Goal: Information Seeking & Learning: Learn about a topic

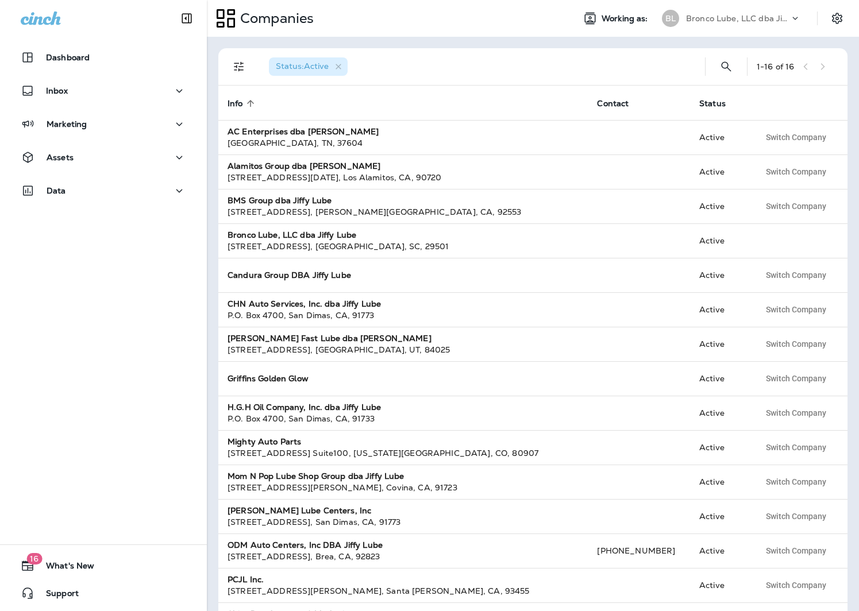
click at [759, 22] on p "Bronco Lube, LLC dba Jiffy Lube" at bounding box center [737, 18] width 103 height 9
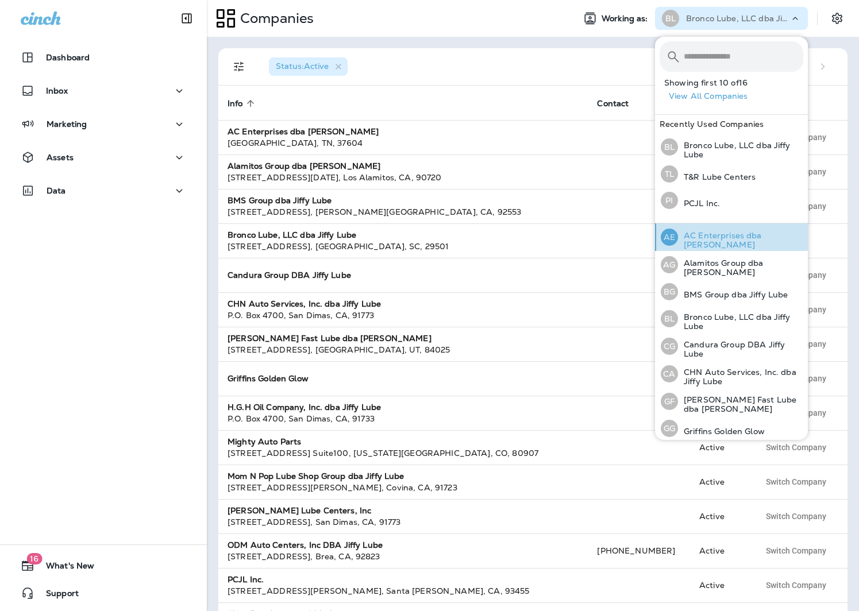
click at [737, 232] on div "AE AC Enterprises dba [PERSON_NAME]" at bounding box center [732, 238] width 152 height 28
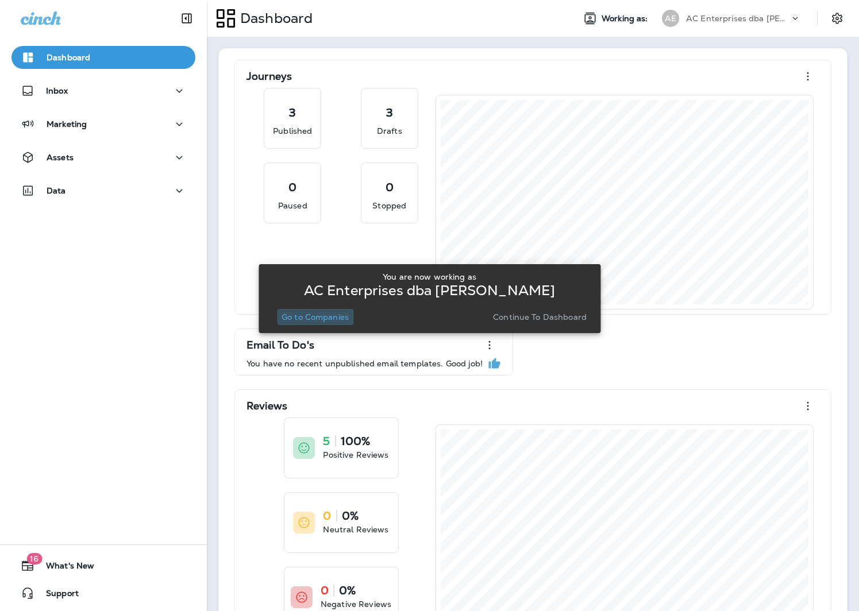
click at [302, 309] on button "Go to Companies" at bounding box center [315, 317] width 76 height 16
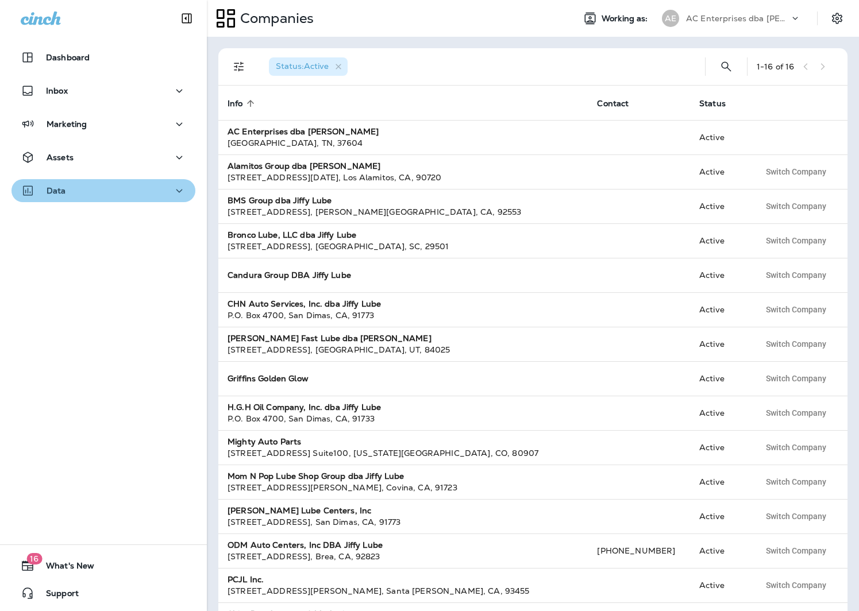
click at [74, 188] on div "Data" at bounding box center [103, 191] width 165 height 14
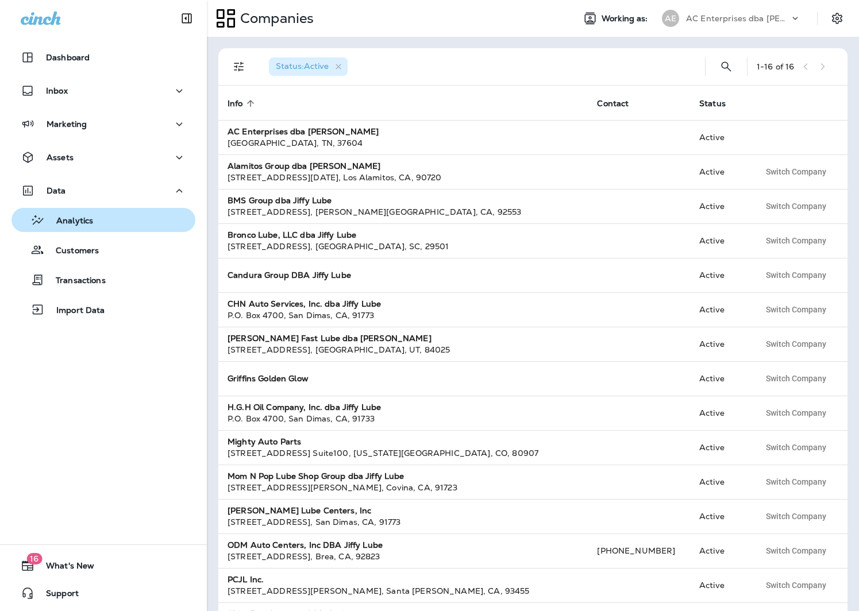
click at [97, 222] on div "Analytics" at bounding box center [103, 219] width 175 height 17
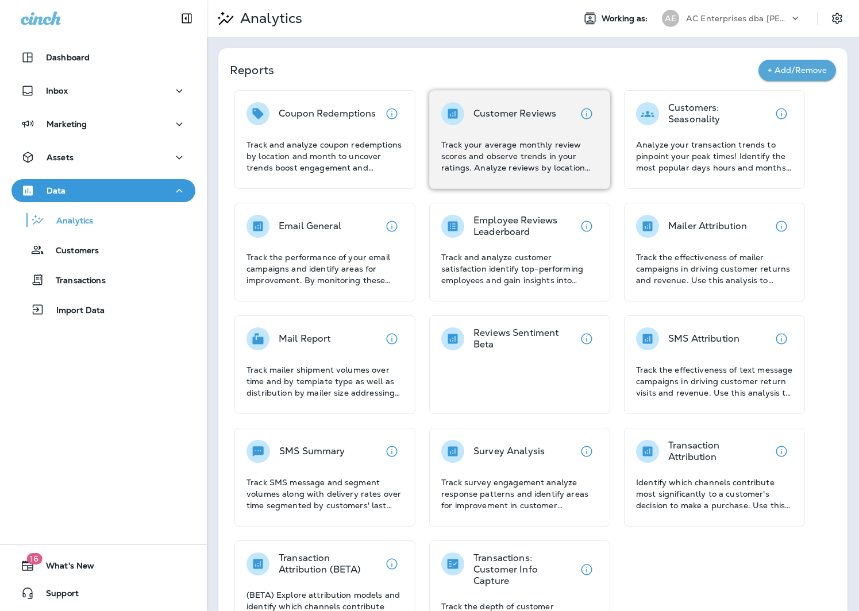
click at [471, 126] on div "Customer Reviews Track your average monthly review scores and observe trends in…" at bounding box center [519, 137] width 157 height 71
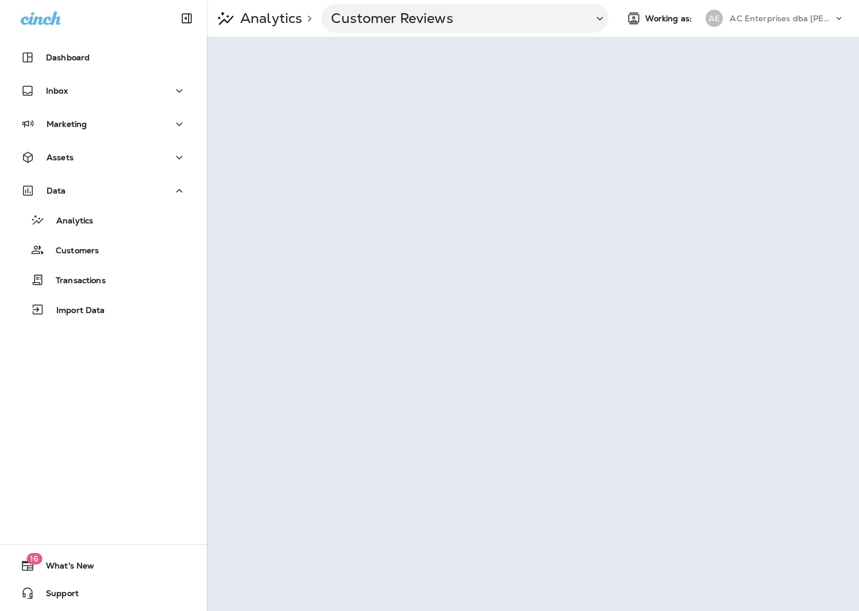
click at [822, 22] on p "AC Enterprises dba [PERSON_NAME]" at bounding box center [781, 18] width 103 height 9
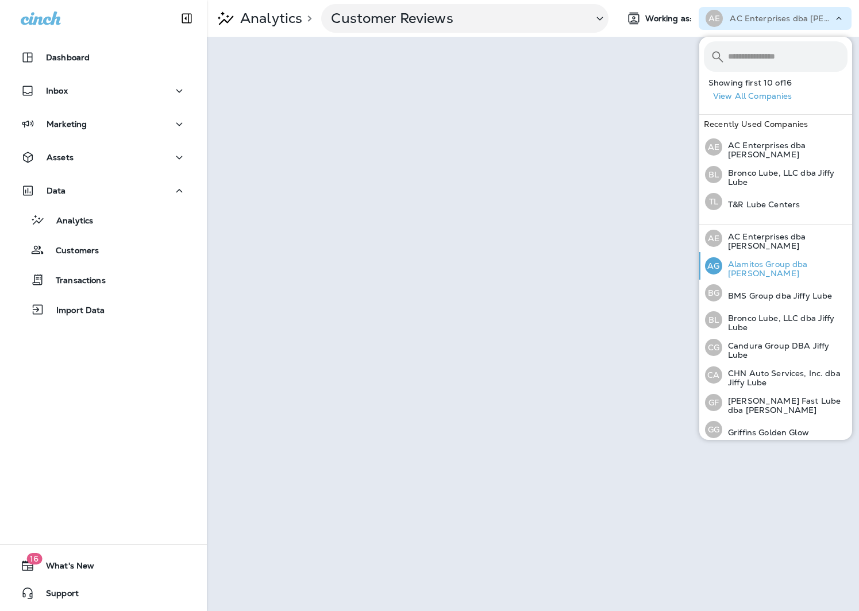
click at [815, 260] on div "AG Alamitos Group dba Jiffy Lube" at bounding box center [776, 266] width 152 height 28
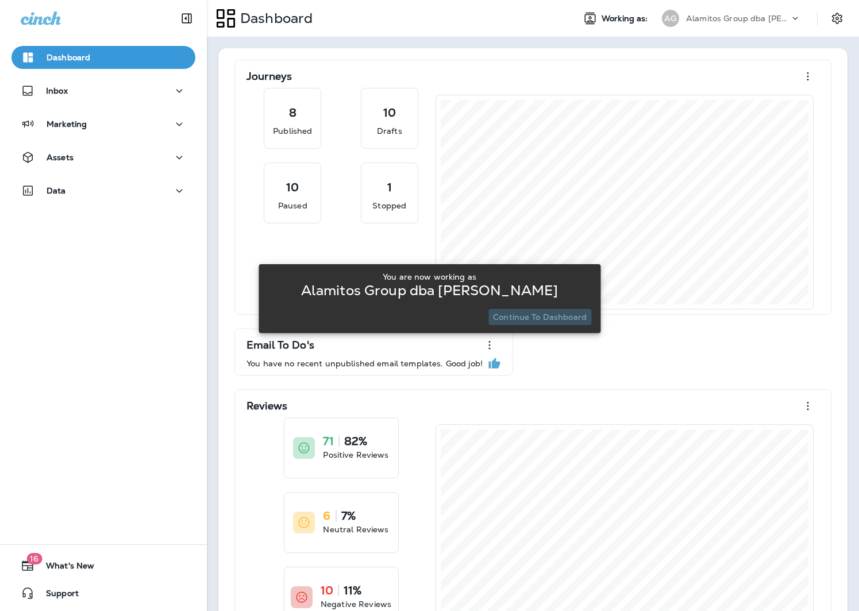
click at [547, 313] on p "Continue to Dashboard" at bounding box center [540, 317] width 94 height 9
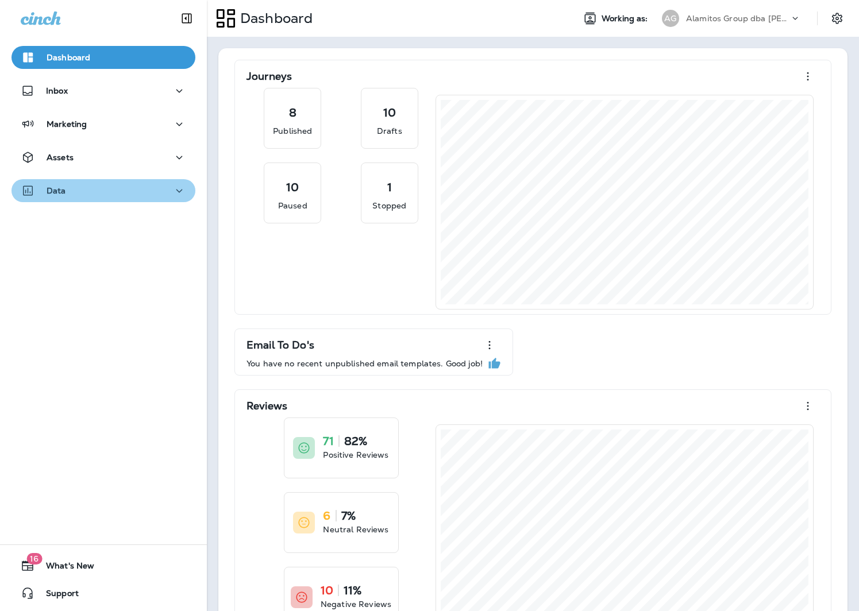
click at [101, 184] on div "Data" at bounding box center [103, 191] width 165 height 14
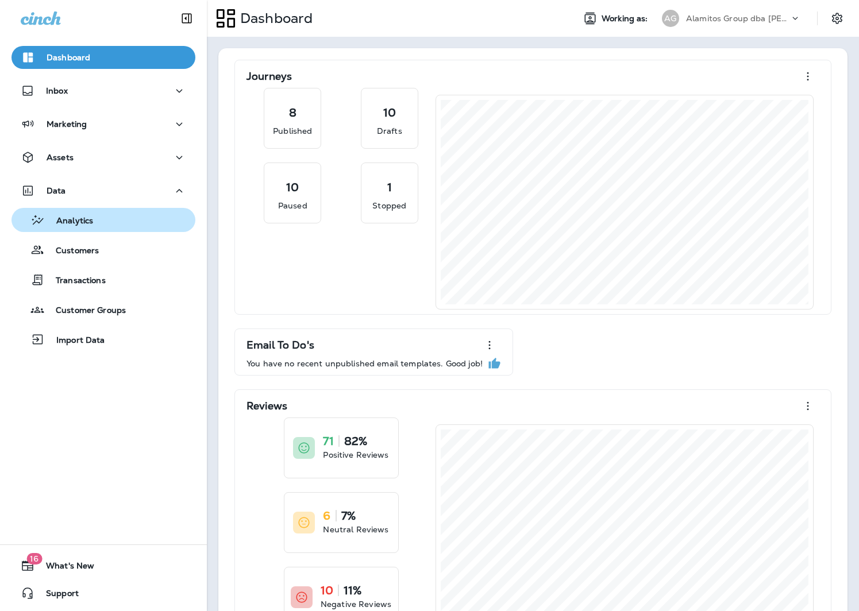
click at [84, 213] on div "Analytics" at bounding box center [54, 219] width 77 height 17
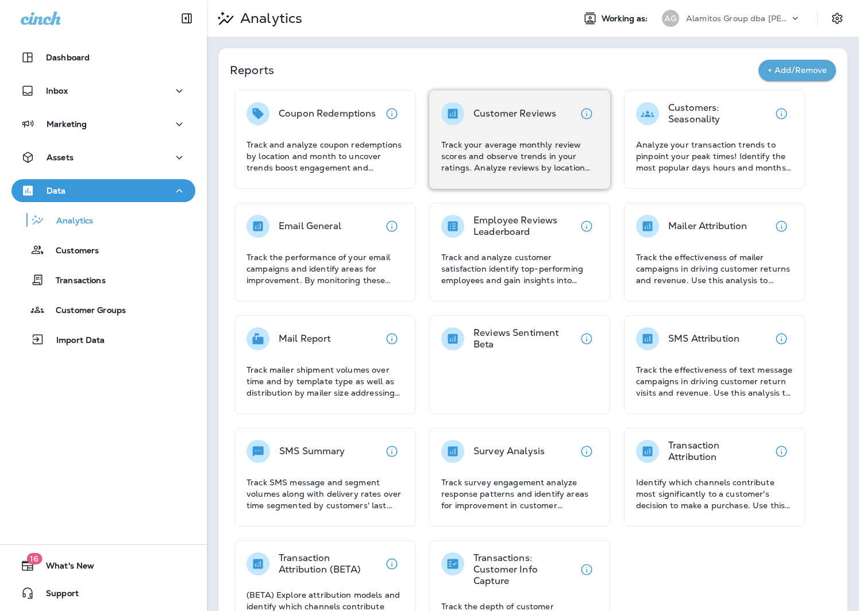
click at [552, 118] on p "Customer Reviews" at bounding box center [514, 113] width 83 height 11
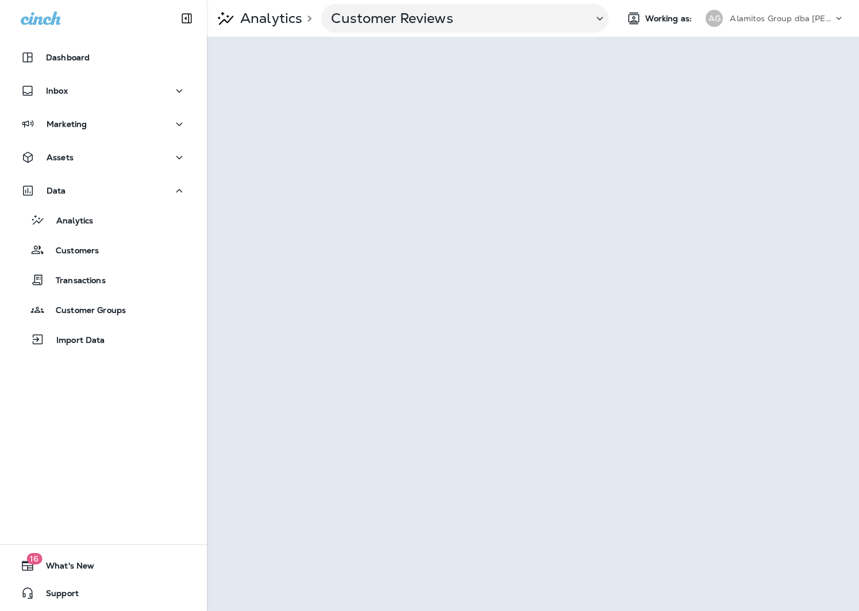
click at [776, 15] on p "Alamitos Group dba [PERSON_NAME]" at bounding box center [781, 18] width 103 height 9
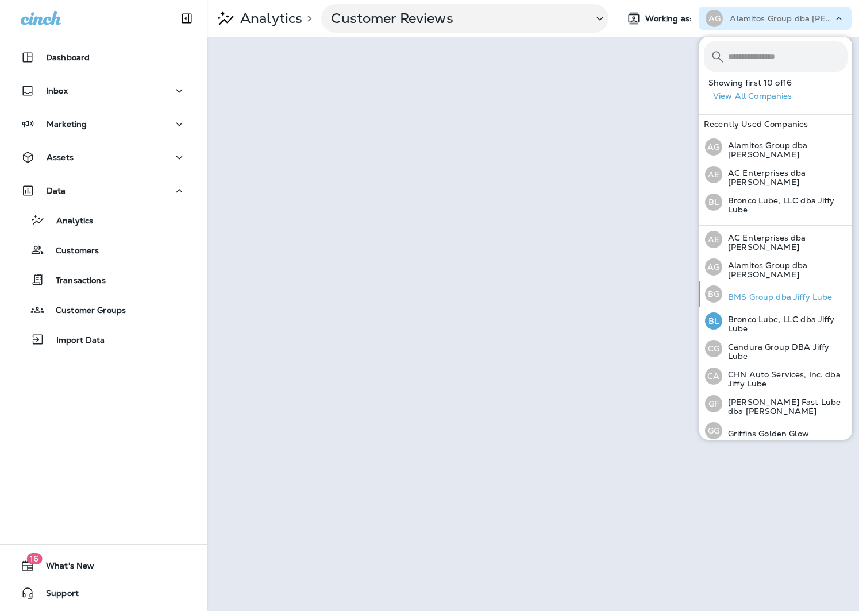
scroll to position [3, 0]
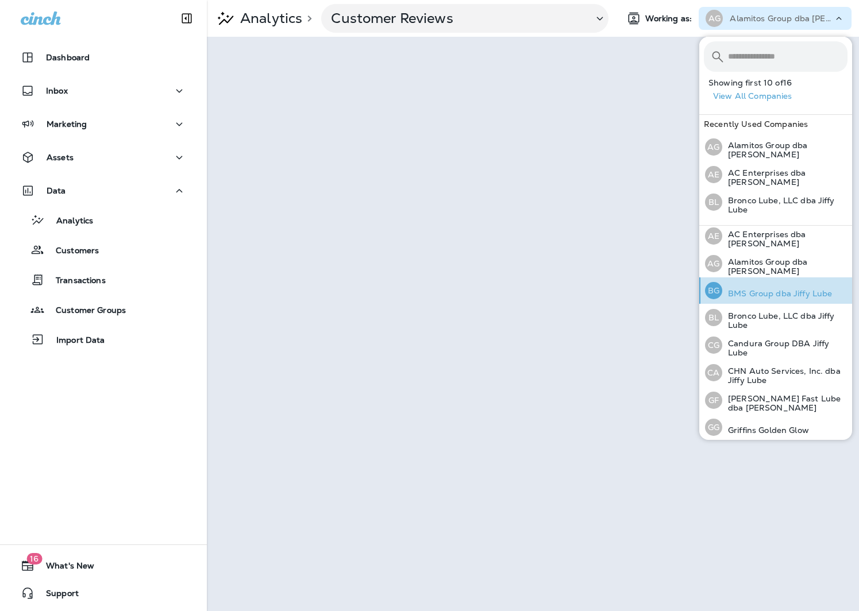
click at [786, 294] on p "BMS Group dba Jiffy Lube" at bounding box center [777, 293] width 110 height 9
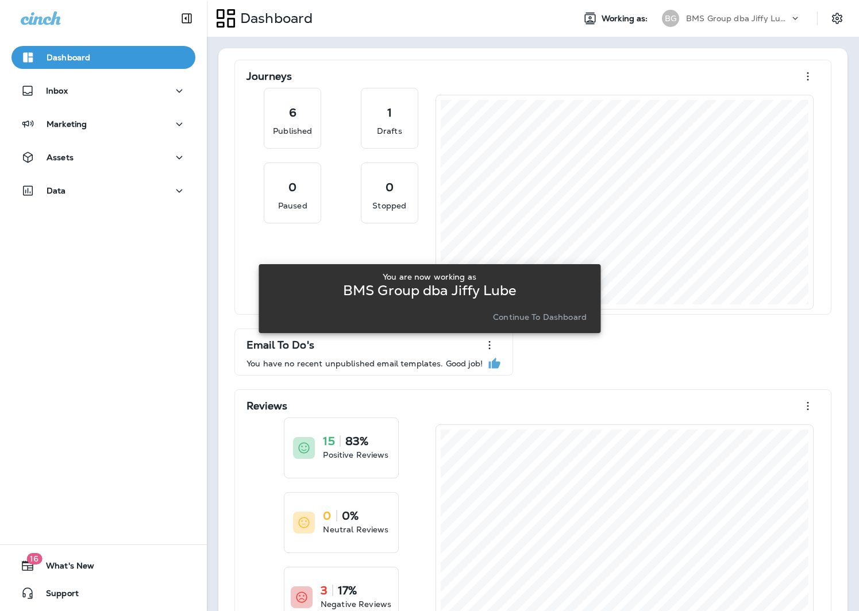
click at [563, 314] on p "Continue to Dashboard" at bounding box center [540, 317] width 94 height 9
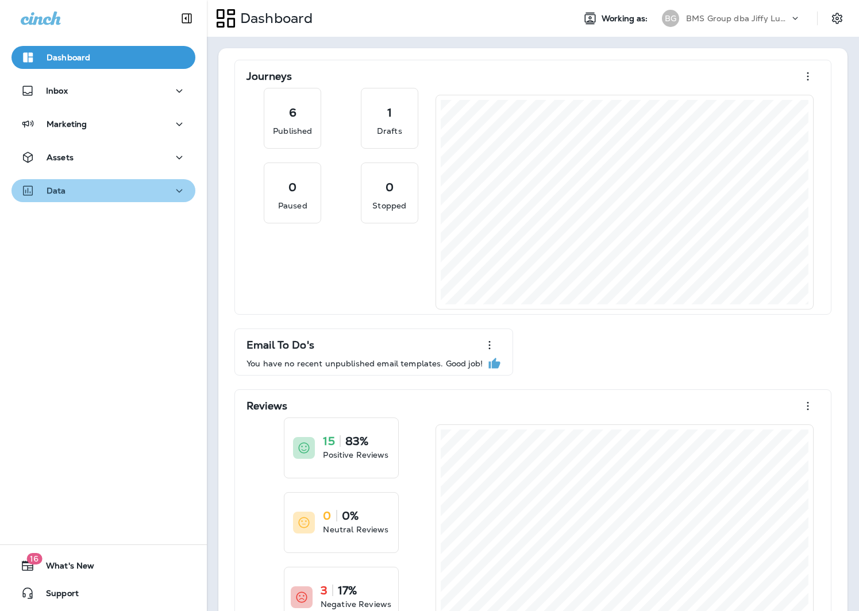
click at [74, 192] on div "Data" at bounding box center [103, 191] width 165 height 14
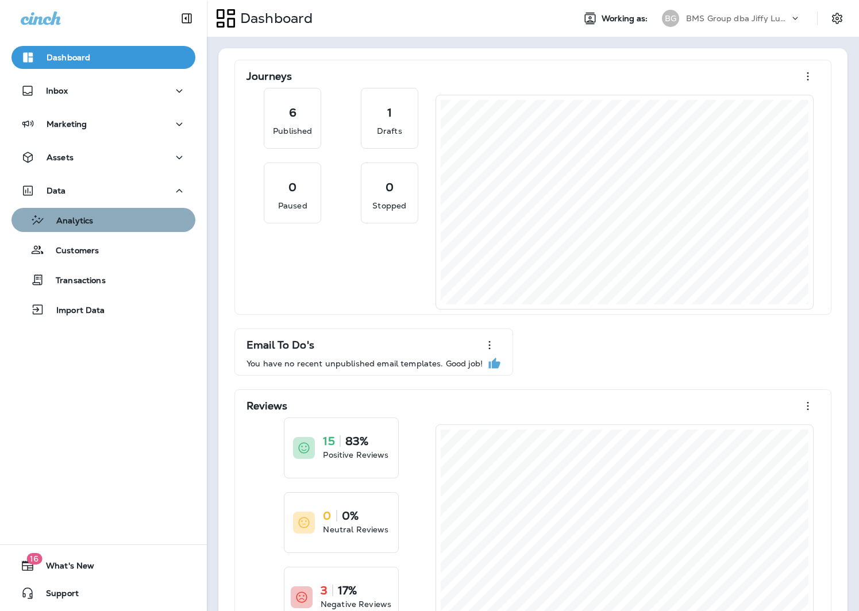
click at [106, 225] on div "Analytics" at bounding box center [103, 219] width 175 height 17
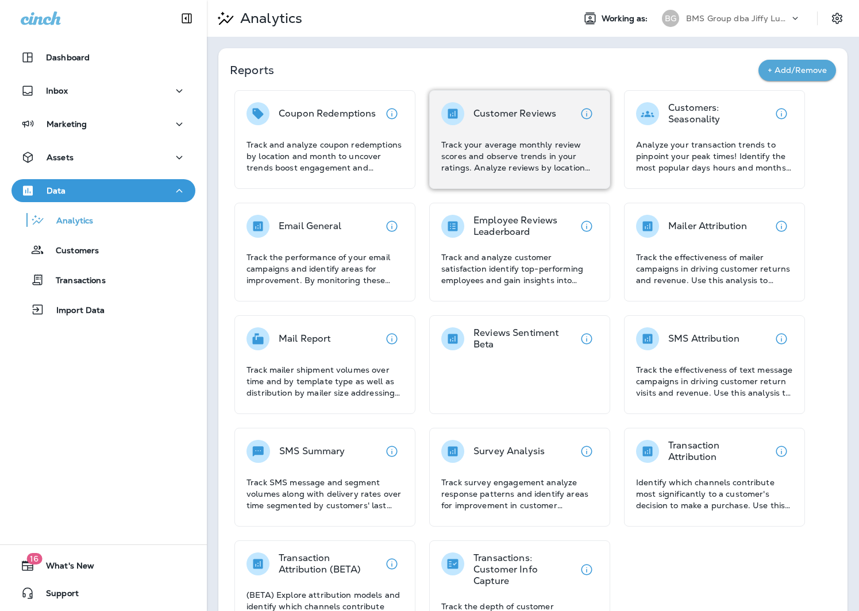
click at [537, 156] on p "Track your average monthly review scores and observe trends in your ratings. An…" at bounding box center [519, 156] width 157 height 34
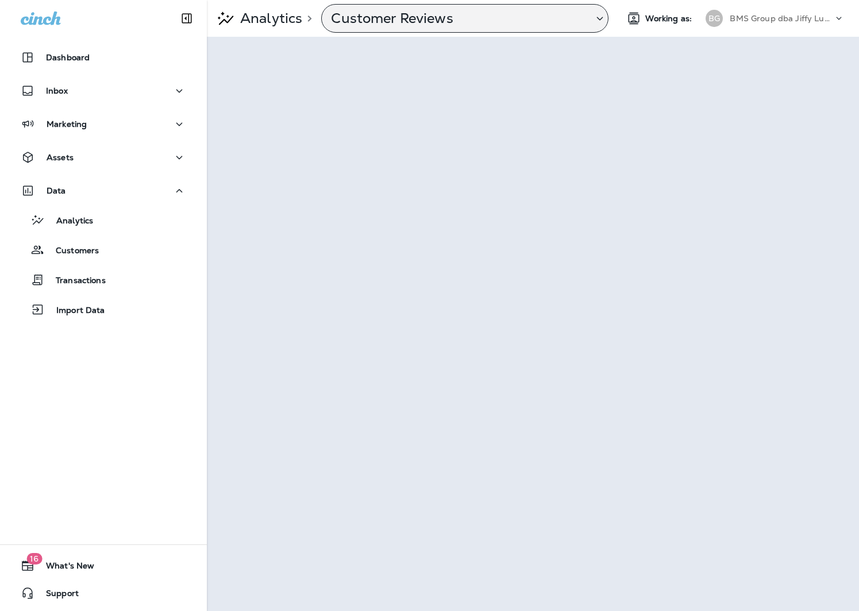
scroll to position [0, 1]
click at [792, 19] on p "BMS Group dba Jiffy Lube" at bounding box center [780, 18] width 103 height 9
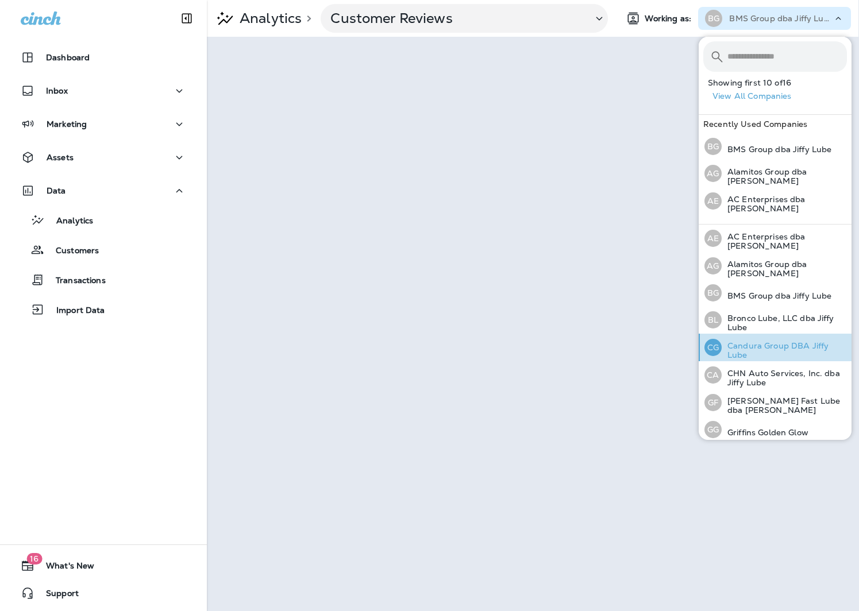
click at [776, 341] on p "Candura Group DBA Jiffy Lube" at bounding box center [784, 350] width 125 height 18
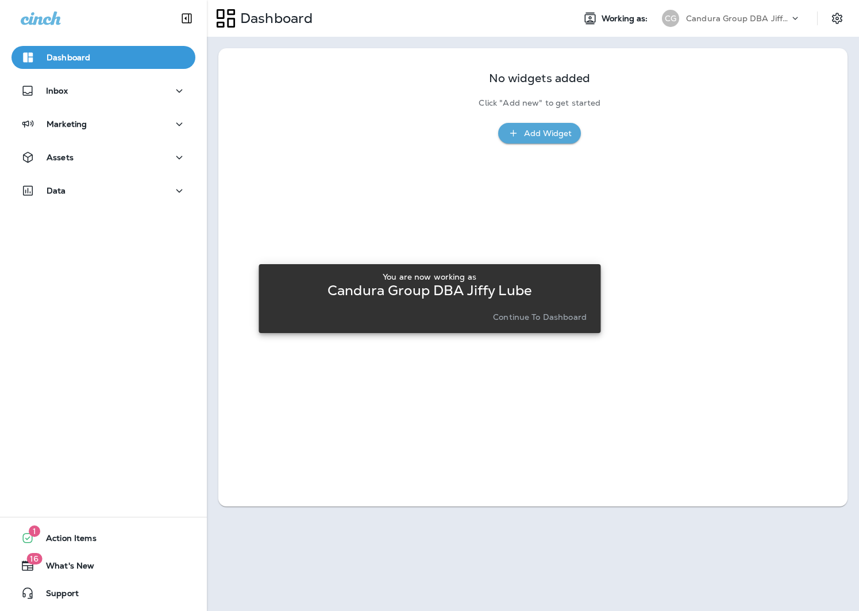
click at [550, 316] on p "Continue to Dashboard" at bounding box center [540, 317] width 94 height 9
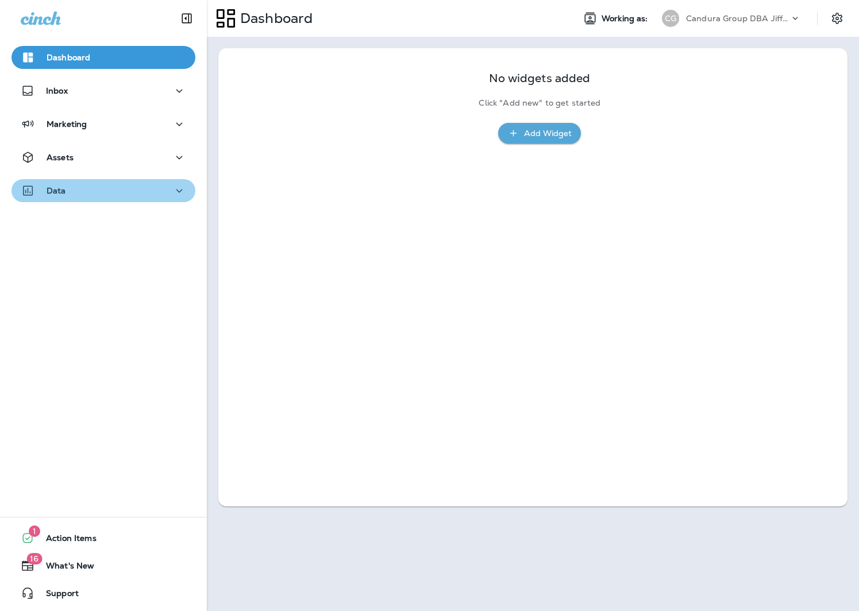
click at [56, 192] on p "Data" at bounding box center [57, 190] width 20 height 9
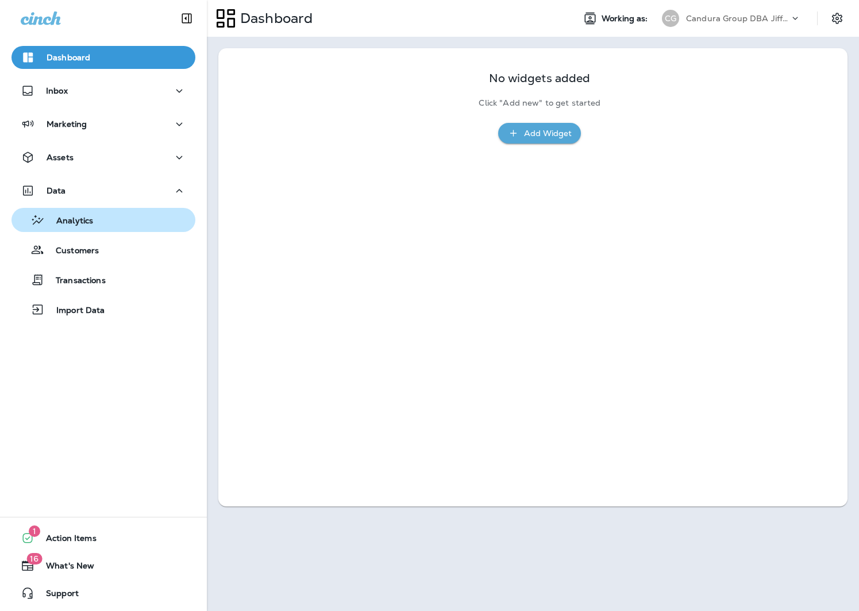
click at [68, 229] on button "Analytics" at bounding box center [103, 220] width 184 height 24
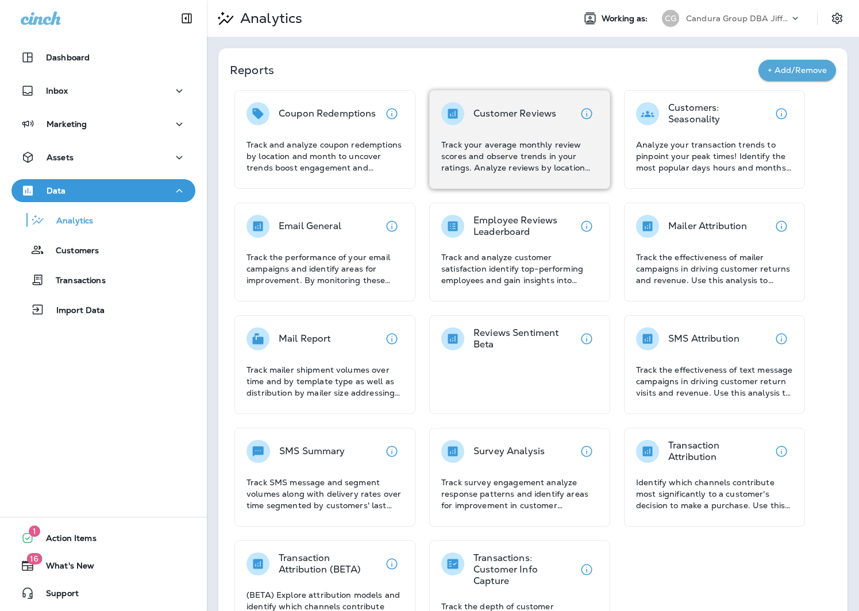
click at [548, 136] on div "Customer Reviews Track your average monthly review scores and observe trends in…" at bounding box center [519, 137] width 157 height 71
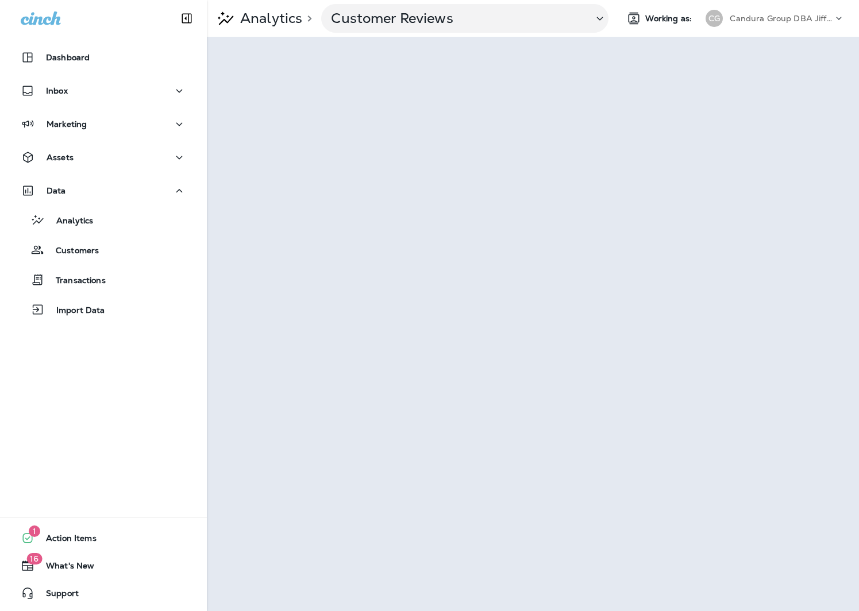
click at [799, 19] on p "Candura Group DBA Jiffy Lube" at bounding box center [781, 18] width 103 height 9
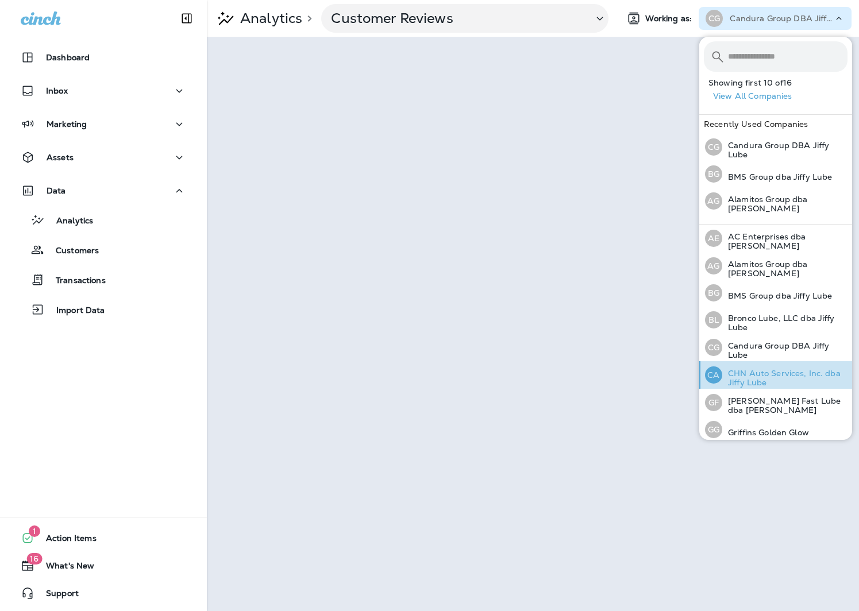
click at [771, 372] on p "CHN Auto Services, Inc. dba Jiffy Lube" at bounding box center [784, 378] width 125 height 18
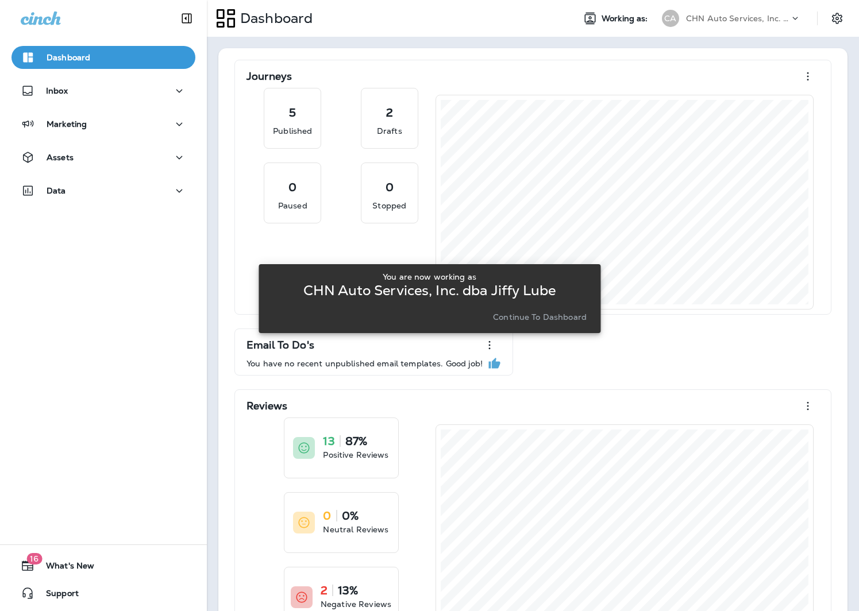
click at [569, 320] on p "Continue to Dashboard" at bounding box center [540, 317] width 94 height 9
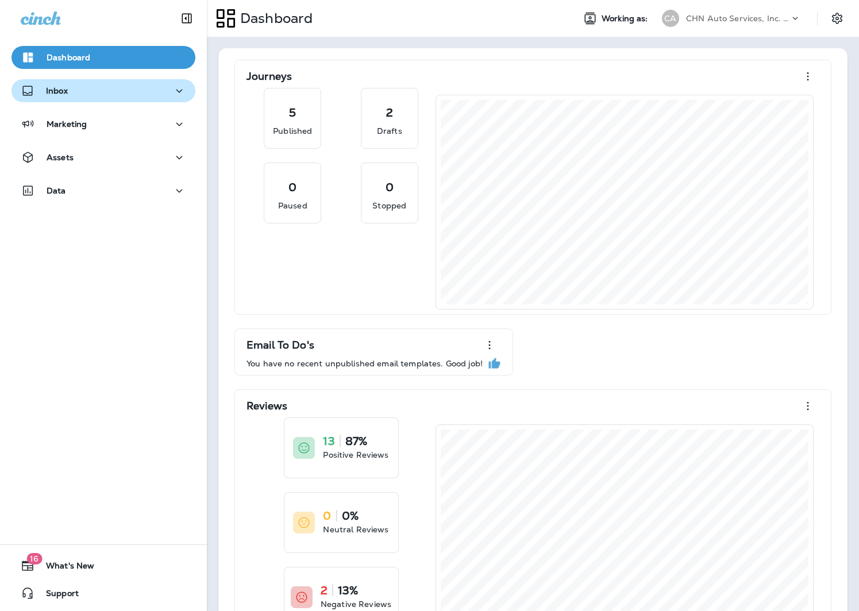
click at [93, 93] on div "Inbox" at bounding box center [103, 91] width 165 height 14
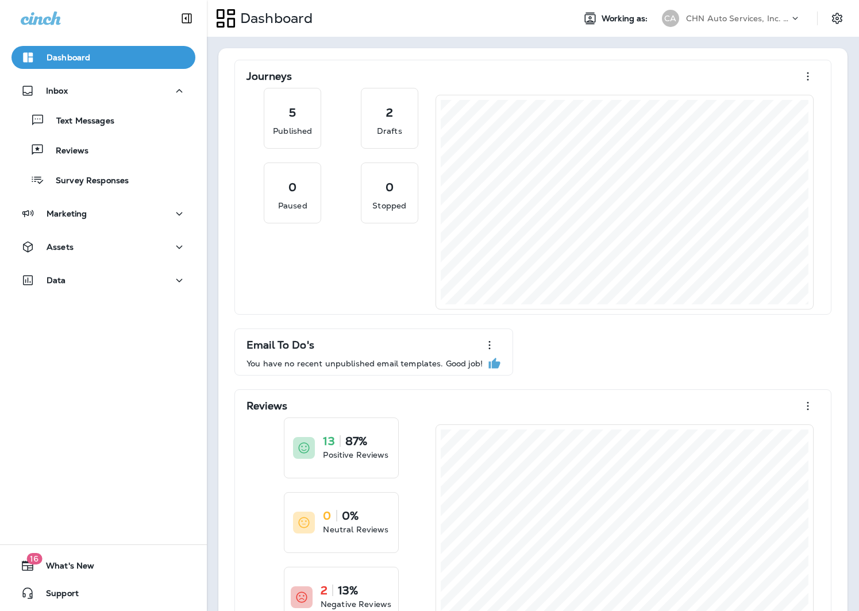
click at [761, 22] on p "CHN Auto Services, Inc. dba Jiffy Lube" at bounding box center [737, 18] width 103 height 9
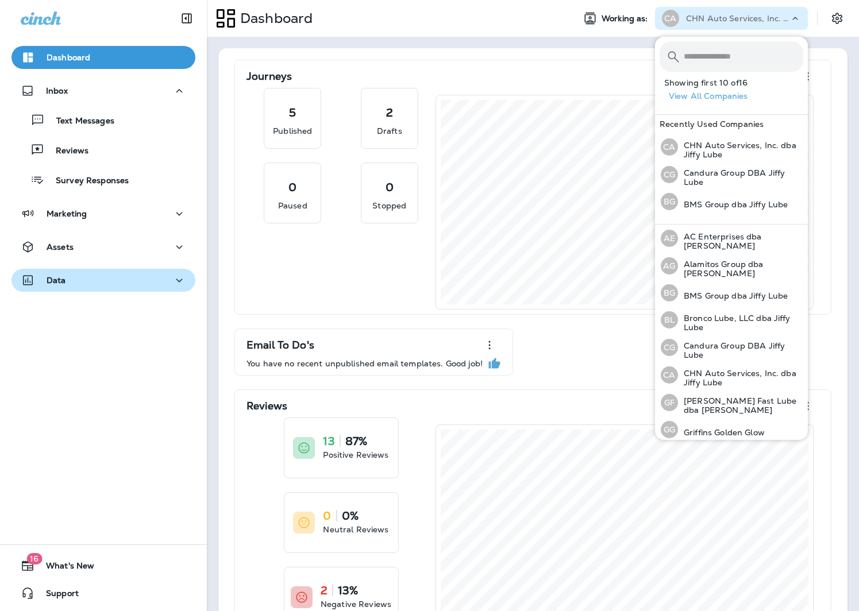
click at [98, 275] on div "Data" at bounding box center [103, 281] width 165 height 14
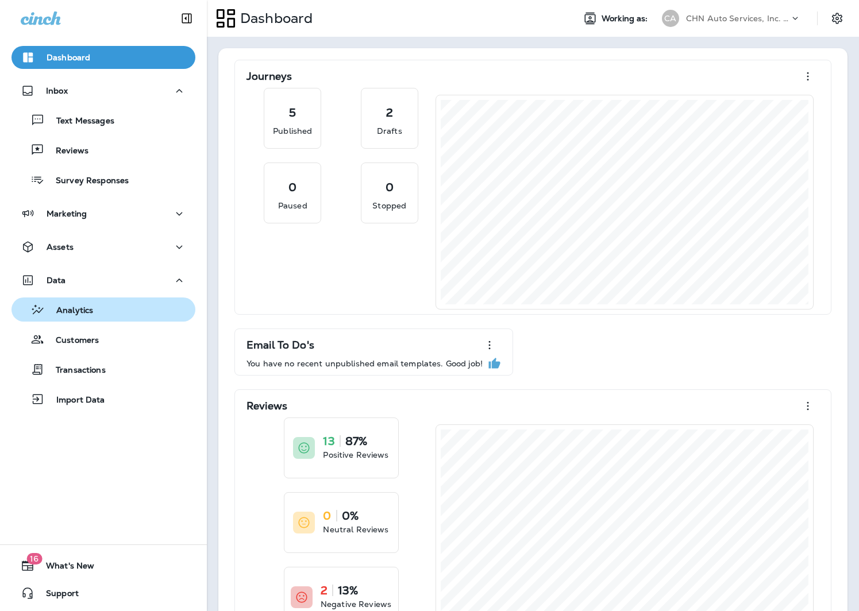
click at [91, 309] on p "Analytics" at bounding box center [69, 311] width 48 height 11
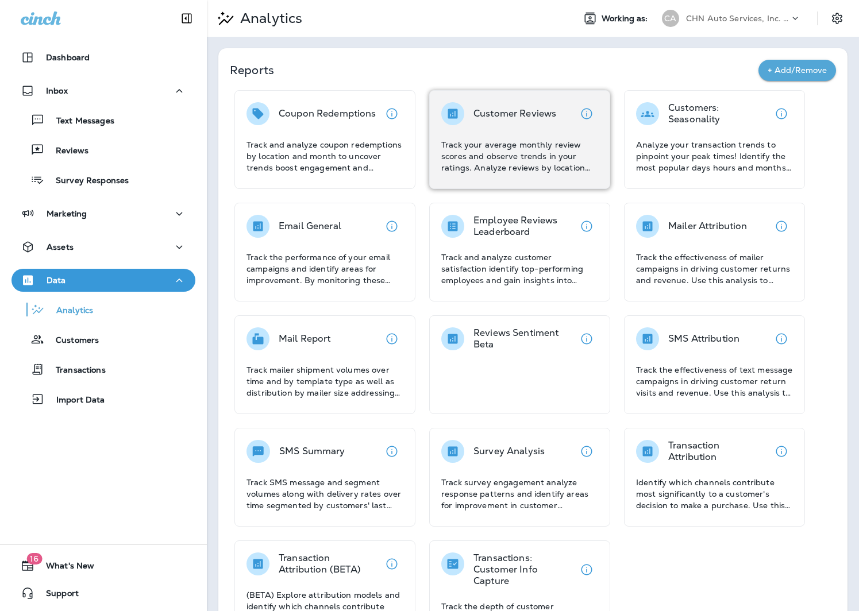
click at [542, 141] on p "Track your average monthly review scores and observe trends in your ratings. An…" at bounding box center [519, 156] width 157 height 34
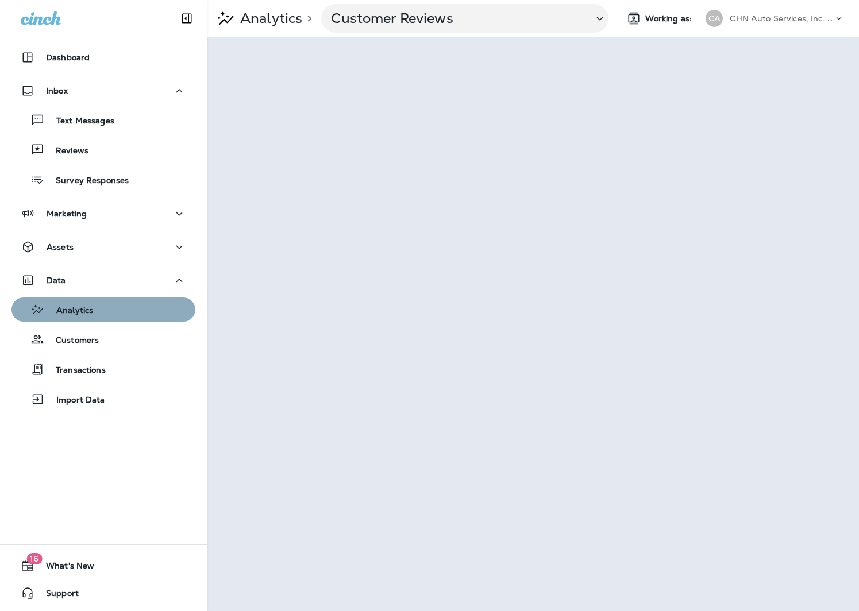
click at [97, 312] on div "Analytics" at bounding box center [103, 309] width 175 height 17
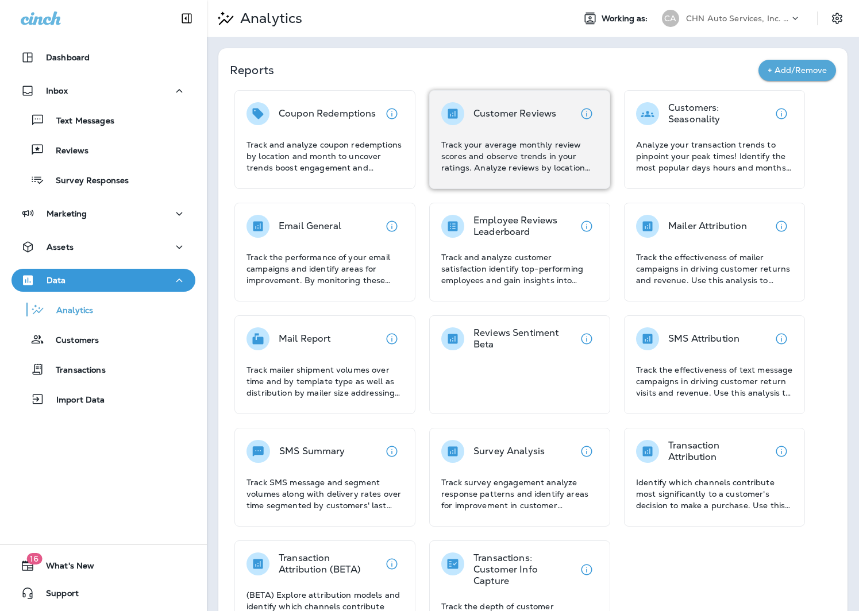
click at [544, 117] on p "Customer Reviews" at bounding box center [514, 113] width 83 height 11
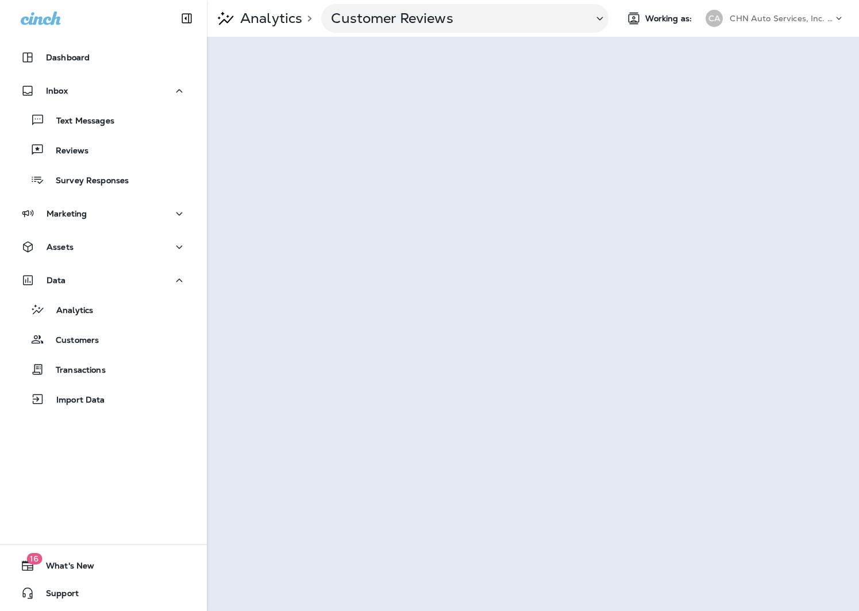
click at [770, 28] on div "CA CHN Auto Services, Inc. dba Jiffy Lube" at bounding box center [775, 18] width 153 height 23
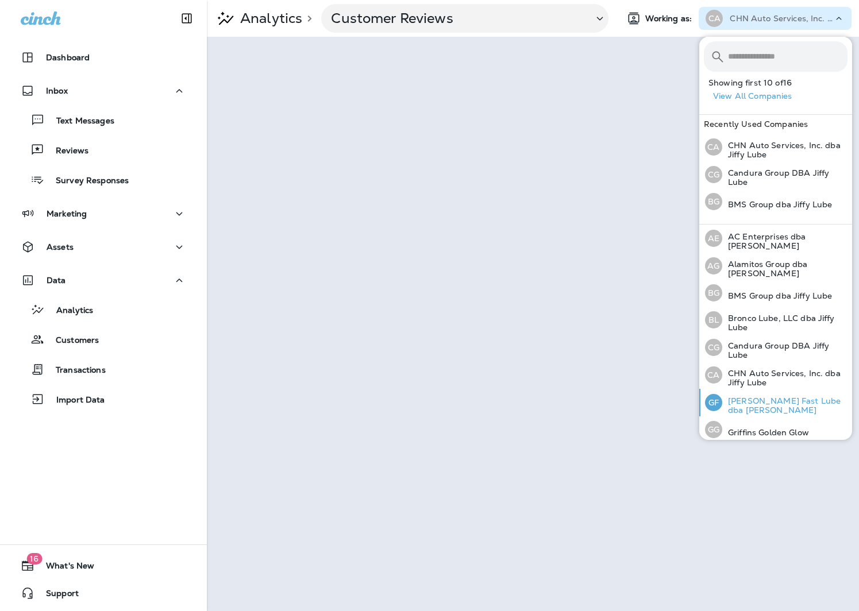
click at [777, 396] on p "[PERSON_NAME] Fast Lube dba [PERSON_NAME]" at bounding box center [784, 405] width 125 height 18
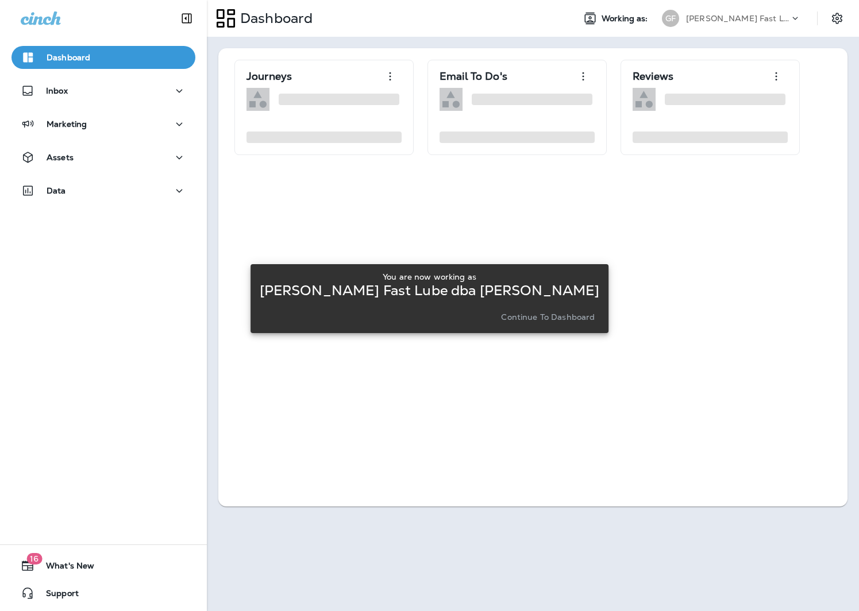
click at [532, 322] on button "Continue to Dashboard" at bounding box center [547, 317] width 103 height 16
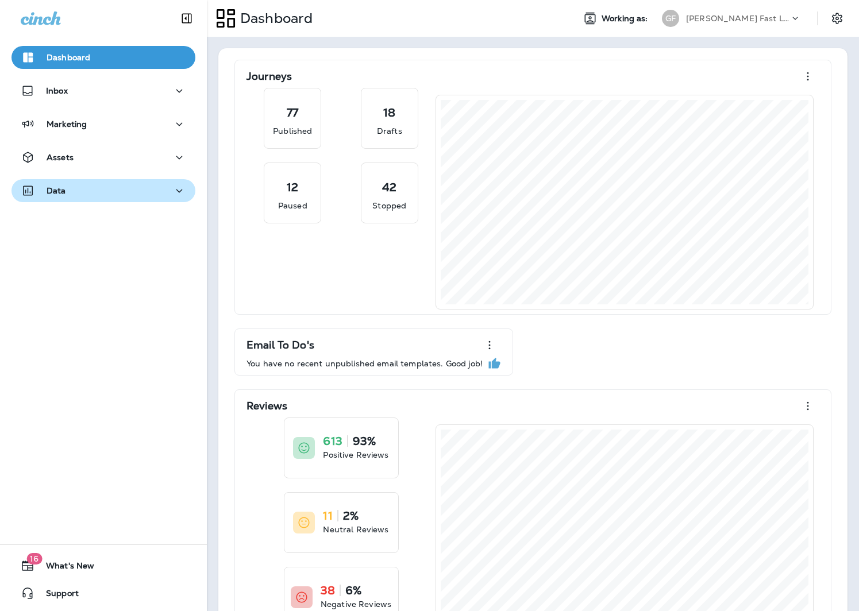
click at [83, 186] on div "Data" at bounding box center [103, 191] width 165 height 14
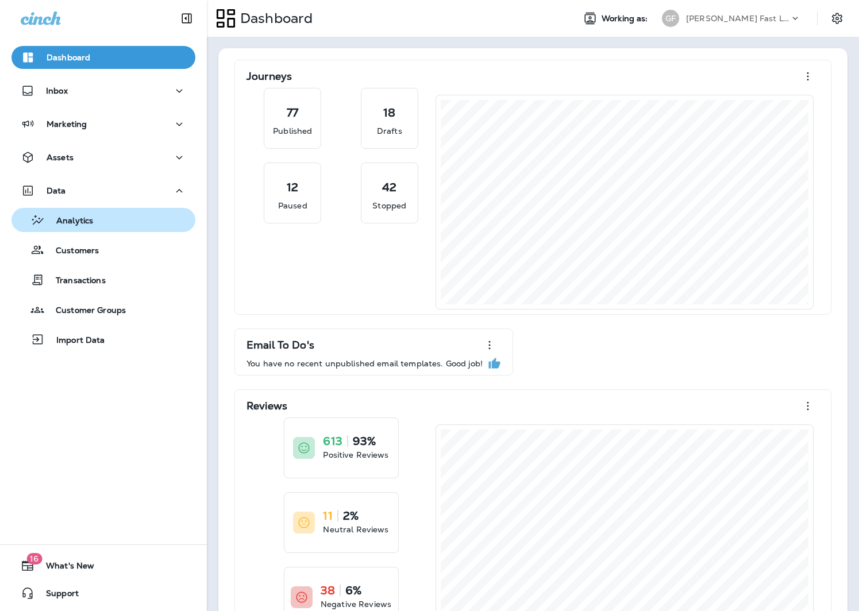
click at [75, 214] on div "Analytics" at bounding box center [54, 219] width 77 height 17
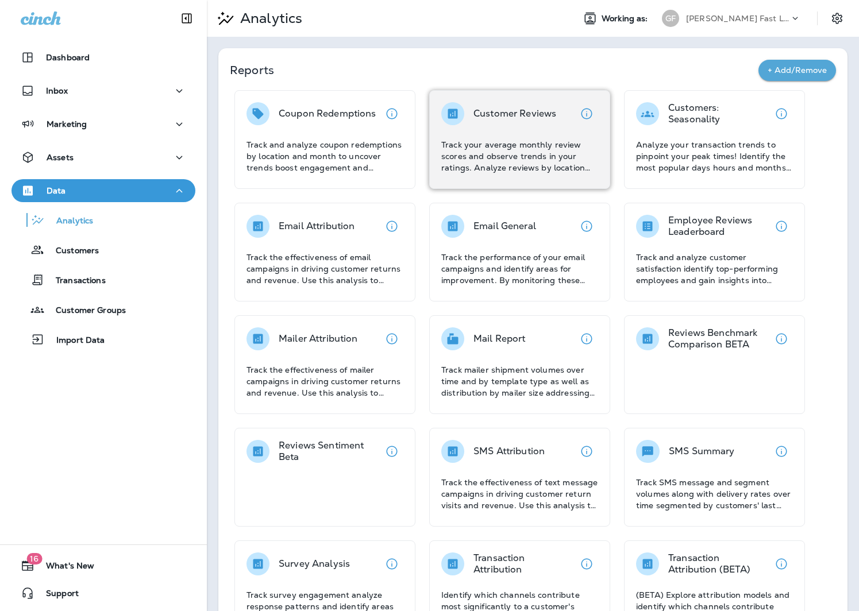
click at [496, 157] on p "Track your average monthly review scores and observe trends in your ratings. An…" at bounding box center [519, 156] width 157 height 34
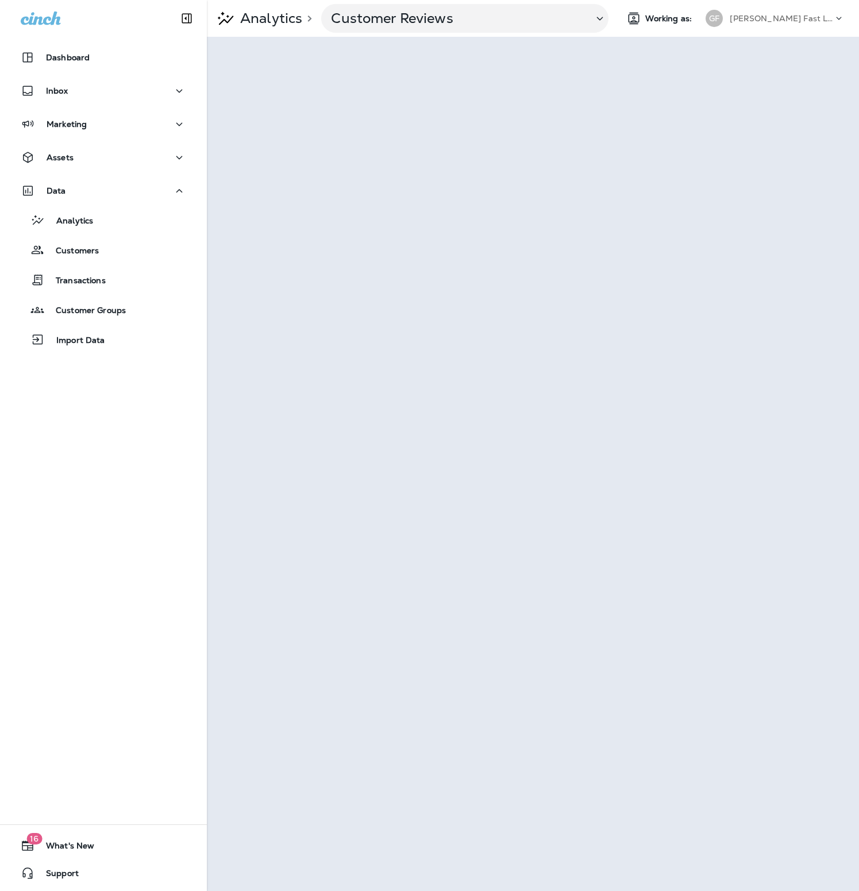
click at [784, 14] on p "[PERSON_NAME] Fast Lube dba [PERSON_NAME]" at bounding box center [781, 18] width 103 height 9
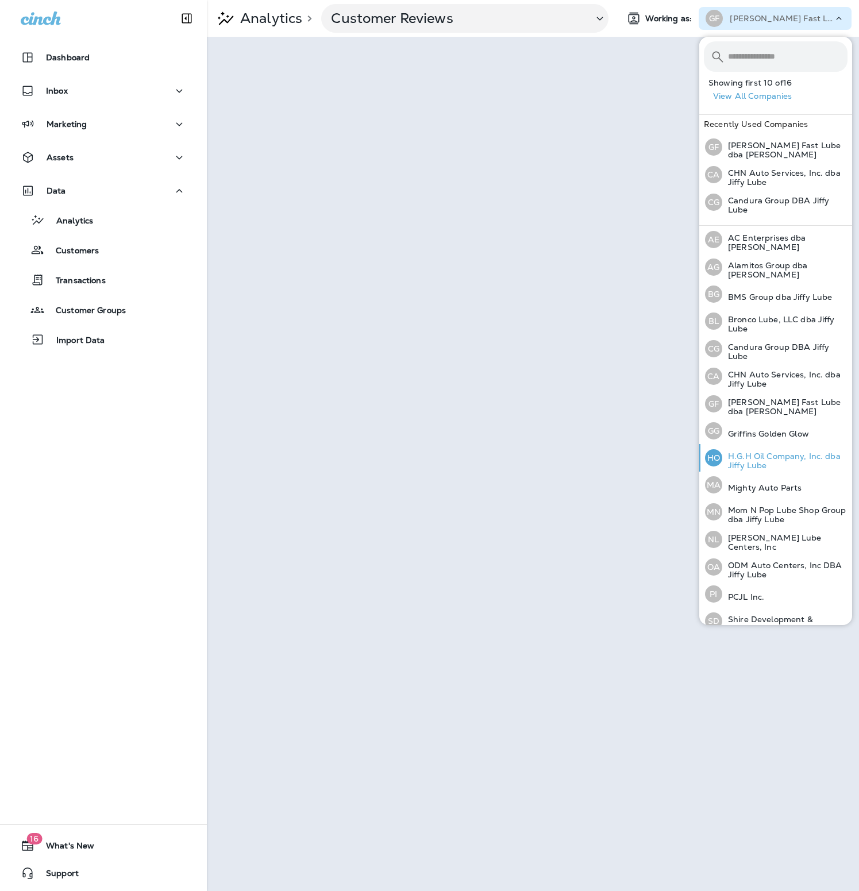
click at [756, 457] on p "H.G.H Oil Company, Inc. dba Jiffy Lube" at bounding box center [784, 461] width 125 height 18
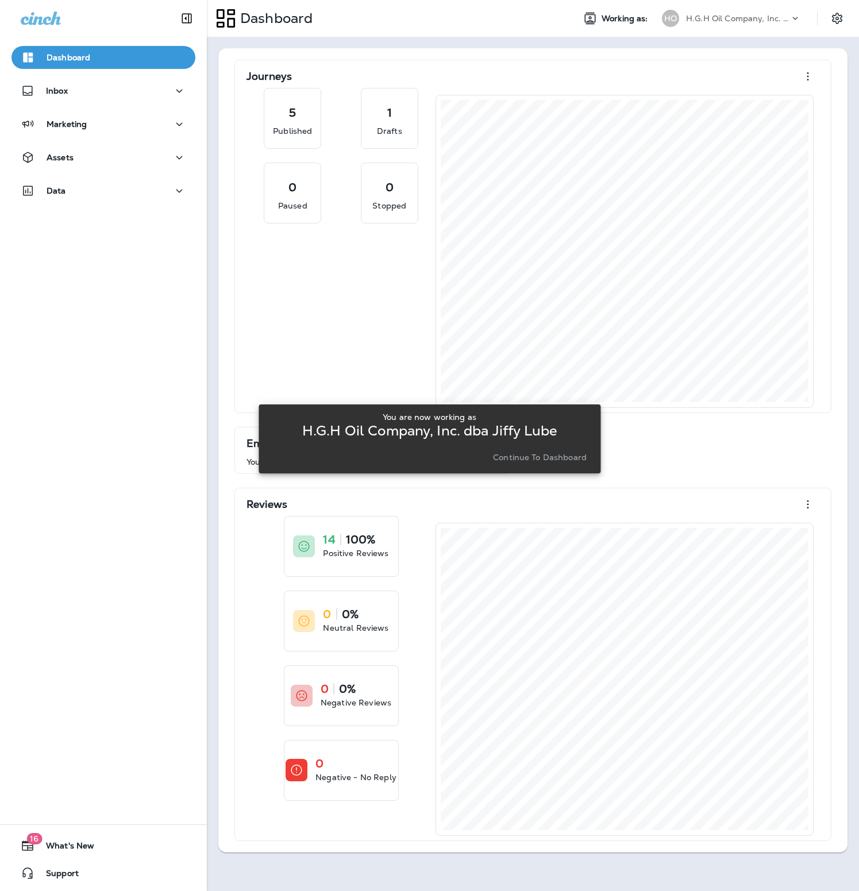
click at [540, 460] on p "Continue to Dashboard" at bounding box center [540, 457] width 94 height 9
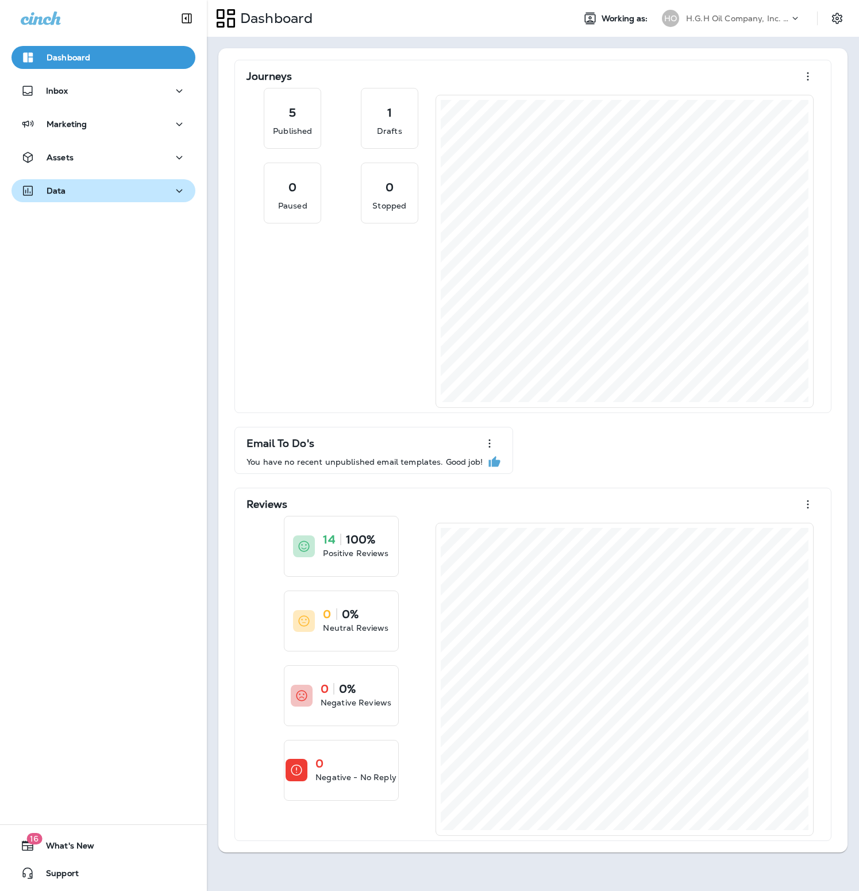
click at [116, 190] on div "Data" at bounding box center [103, 191] width 165 height 14
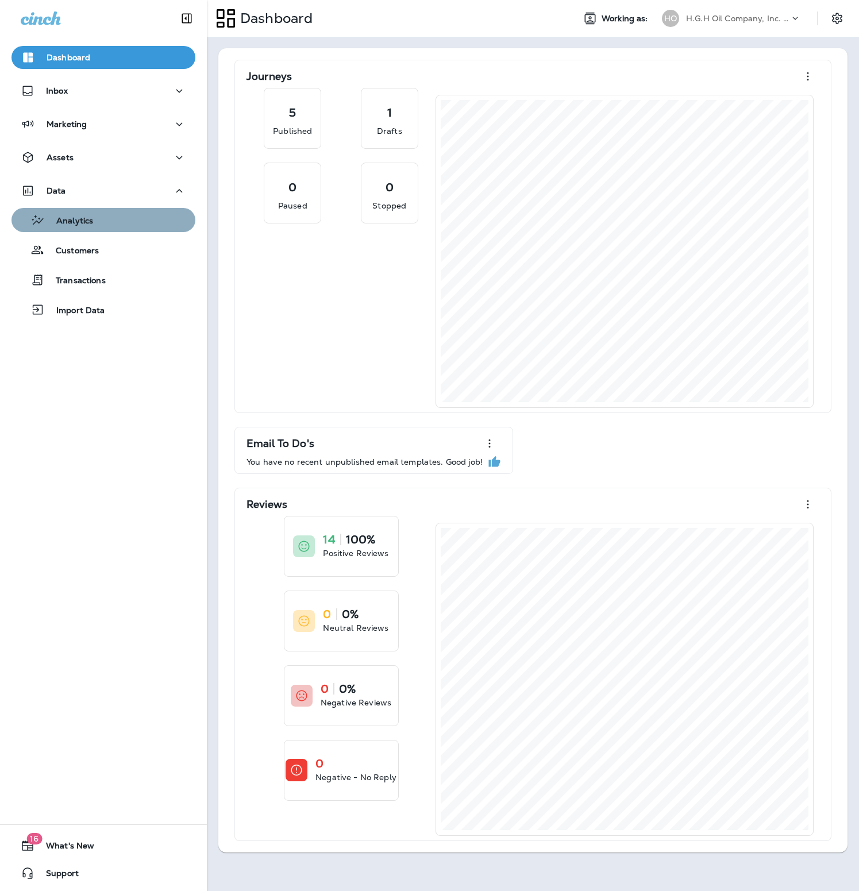
click at [90, 226] on p "Analytics" at bounding box center [69, 221] width 48 height 11
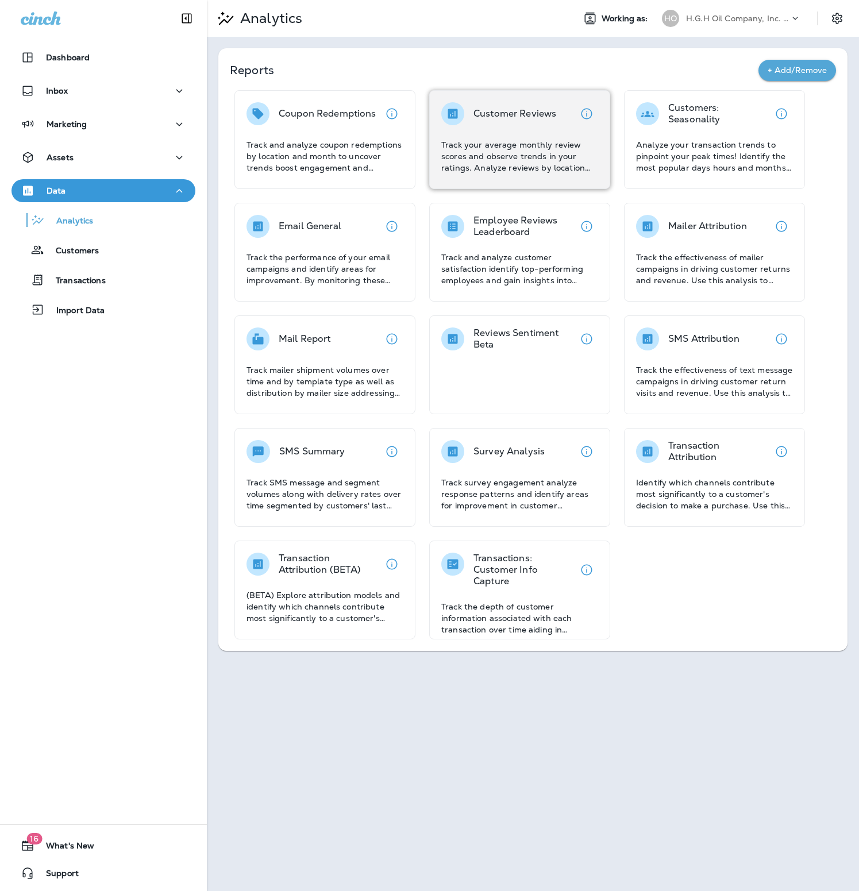
click at [514, 150] on p "Track your average monthly review scores and observe trends in your ratings. An…" at bounding box center [519, 156] width 157 height 34
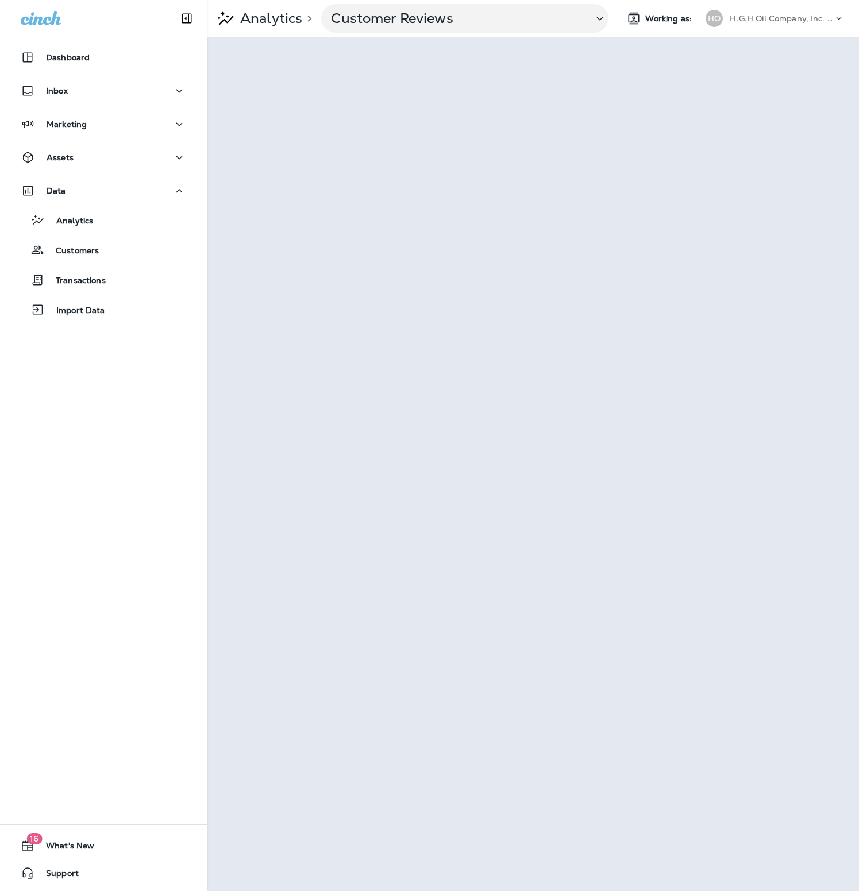
click at [782, 16] on p "H.G.H Oil Company, Inc. dba Jiffy Lube" at bounding box center [781, 18] width 103 height 9
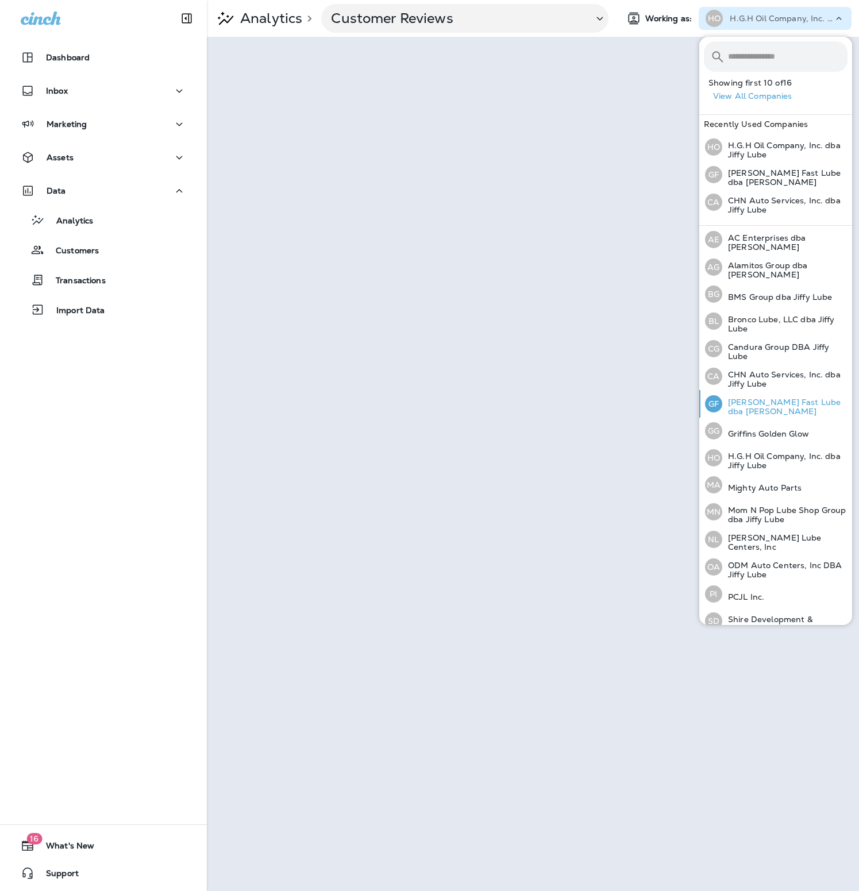
scroll to position [37, 0]
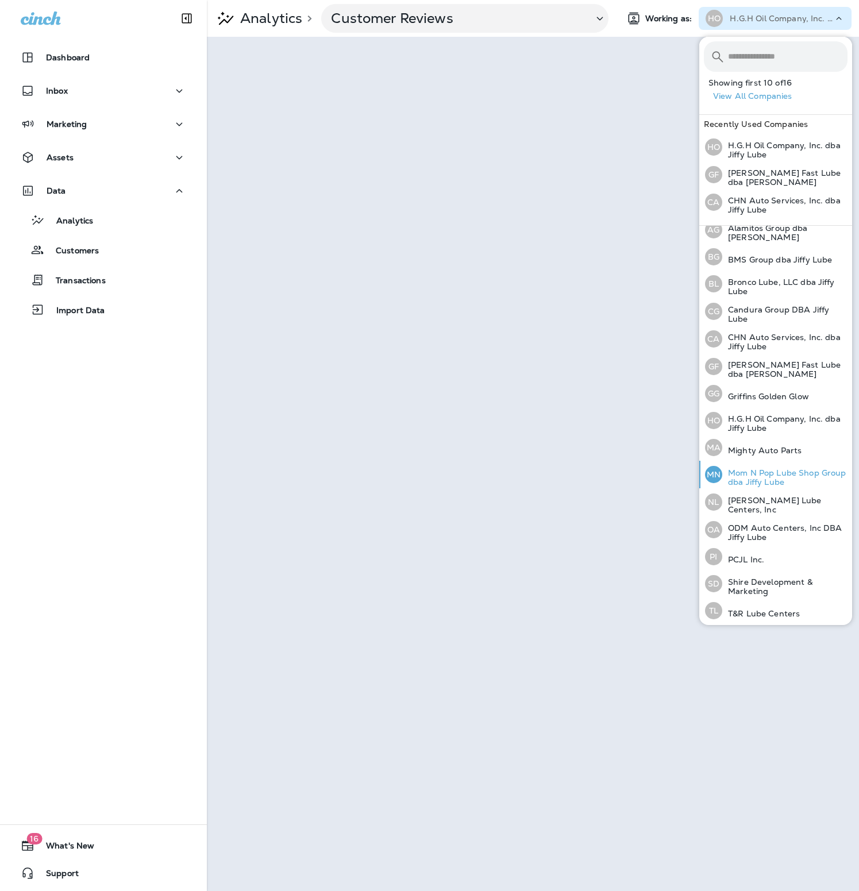
click at [770, 473] on p "Mom N Pop Lube Shop Group dba Jiffy Lube" at bounding box center [784, 477] width 125 height 18
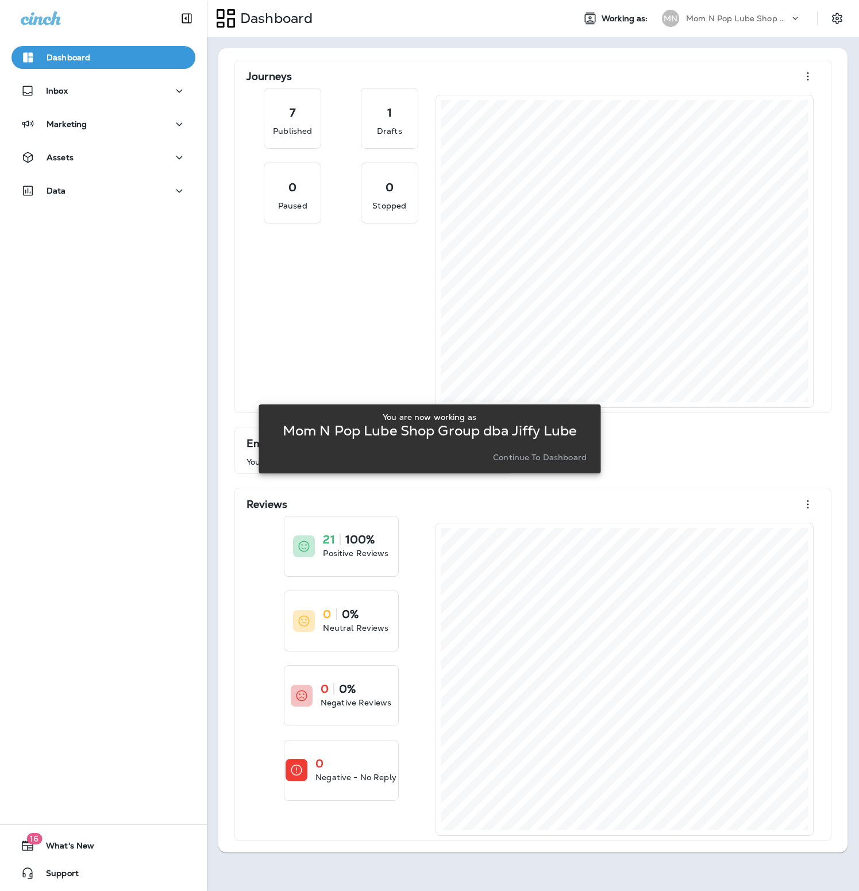
click at [558, 457] on p "Continue to Dashboard" at bounding box center [540, 457] width 94 height 9
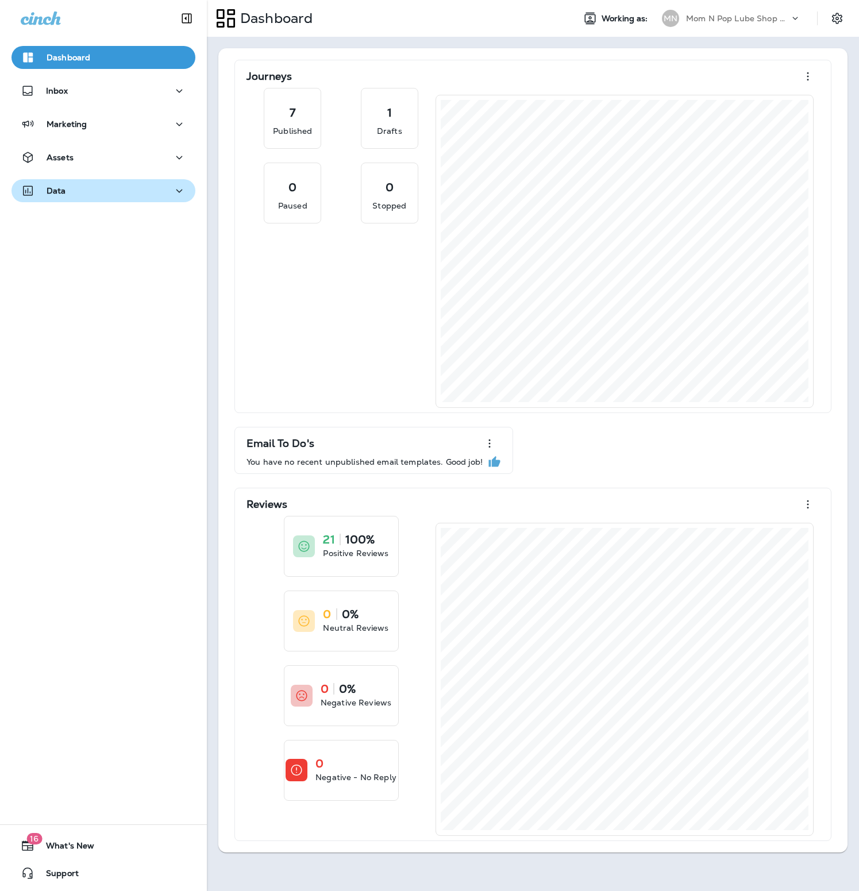
click at [77, 190] on div "Data" at bounding box center [103, 191] width 165 height 14
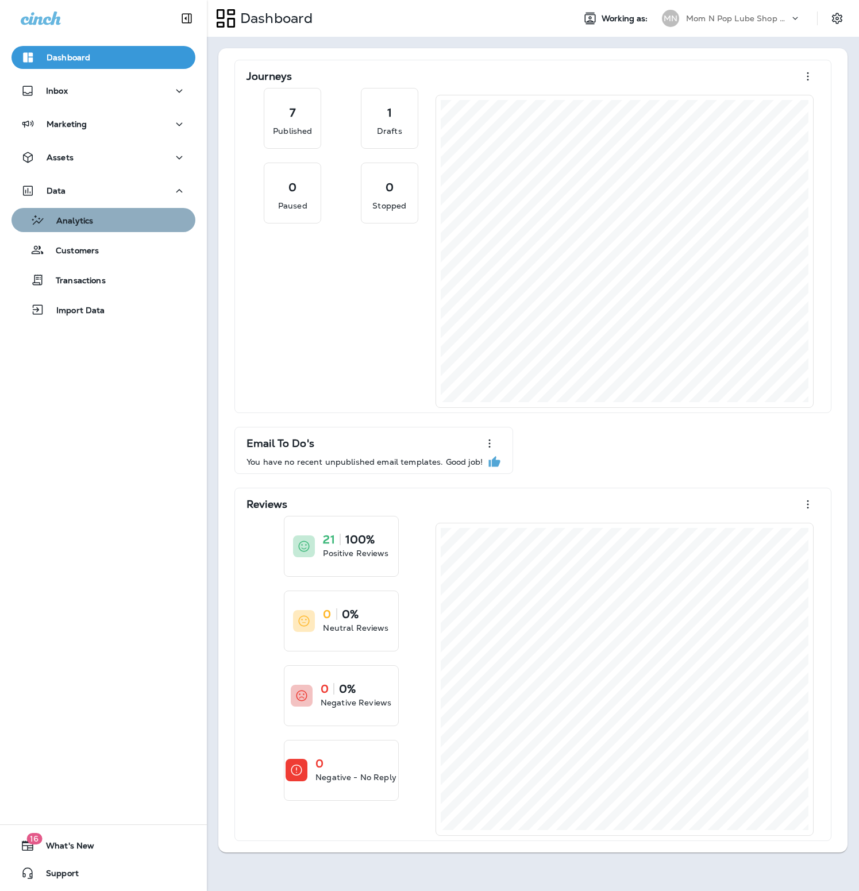
click at [84, 217] on p "Analytics" at bounding box center [69, 221] width 48 height 11
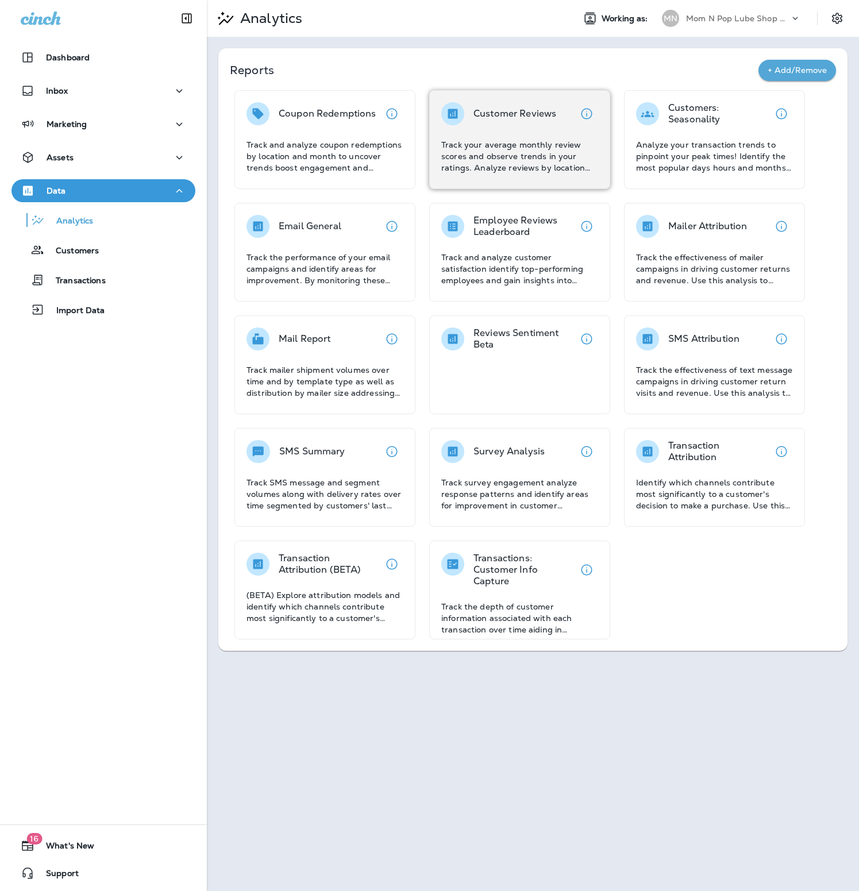
click at [544, 157] on p "Track your average monthly review scores and observe trends in your ratings. An…" at bounding box center [519, 156] width 157 height 34
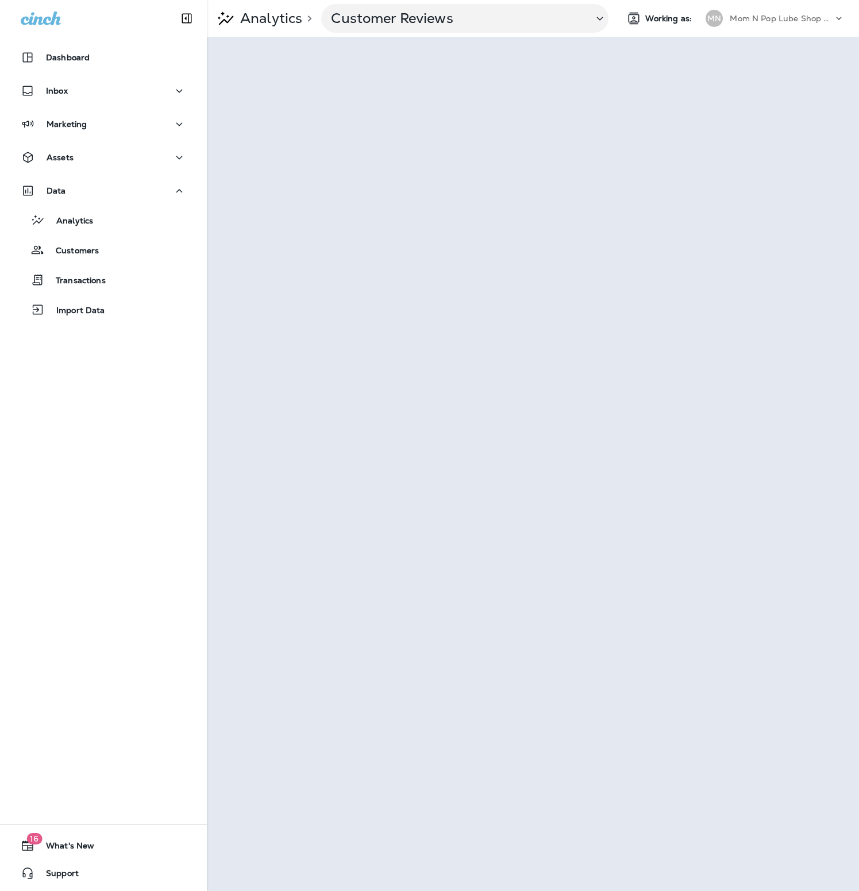
click at [803, 18] on p "Mom N Pop Lube Shop Group dba Jiffy Lube" at bounding box center [781, 18] width 103 height 9
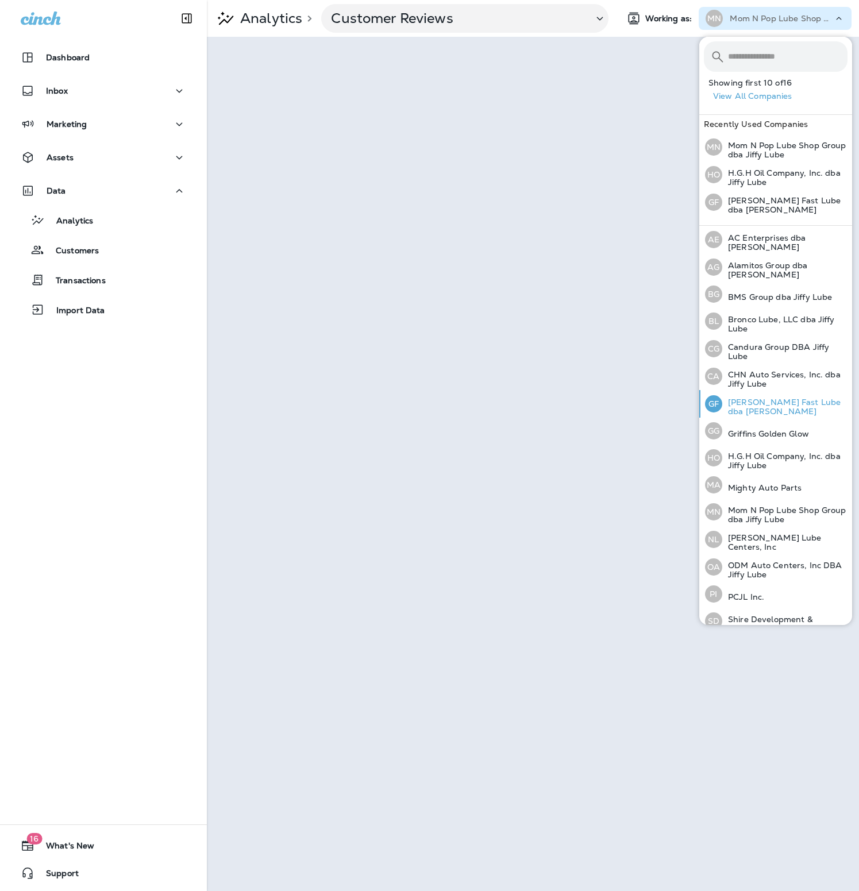
scroll to position [37, 0]
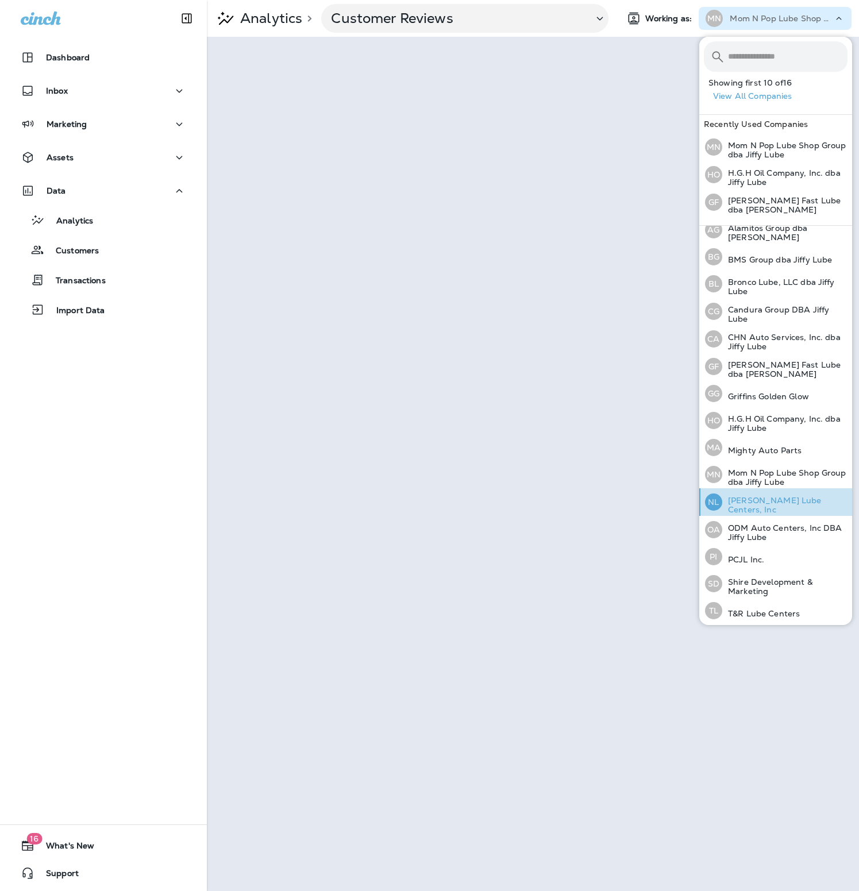
click at [763, 506] on p "[PERSON_NAME] Lube Centers, Inc" at bounding box center [784, 505] width 125 height 18
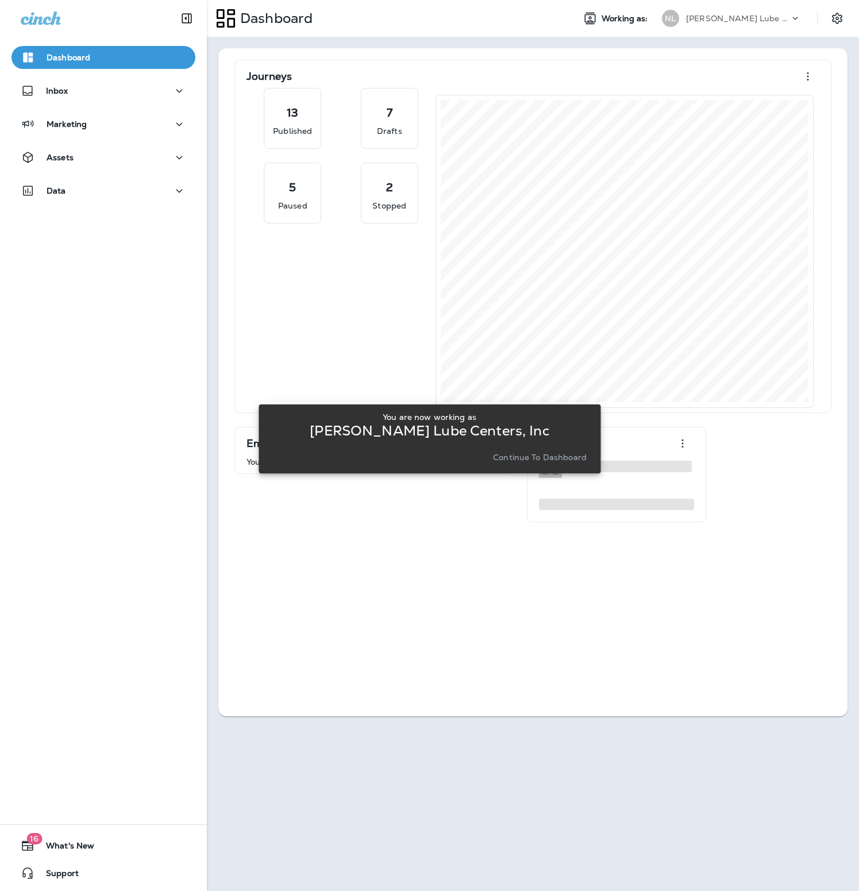
click at [547, 453] on p "Continue to Dashboard" at bounding box center [540, 457] width 94 height 9
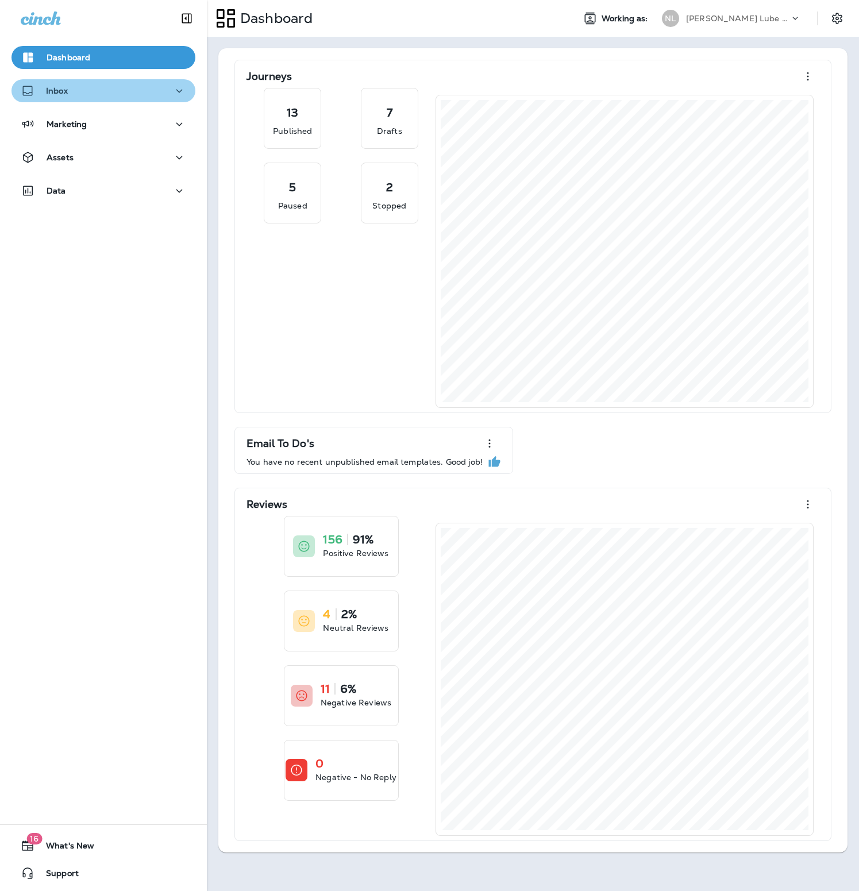
click at [98, 90] on div "Inbox" at bounding box center [103, 91] width 165 height 14
click at [95, 87] on div "Inbox" at bounding box center [103, 91] width 165 height 14
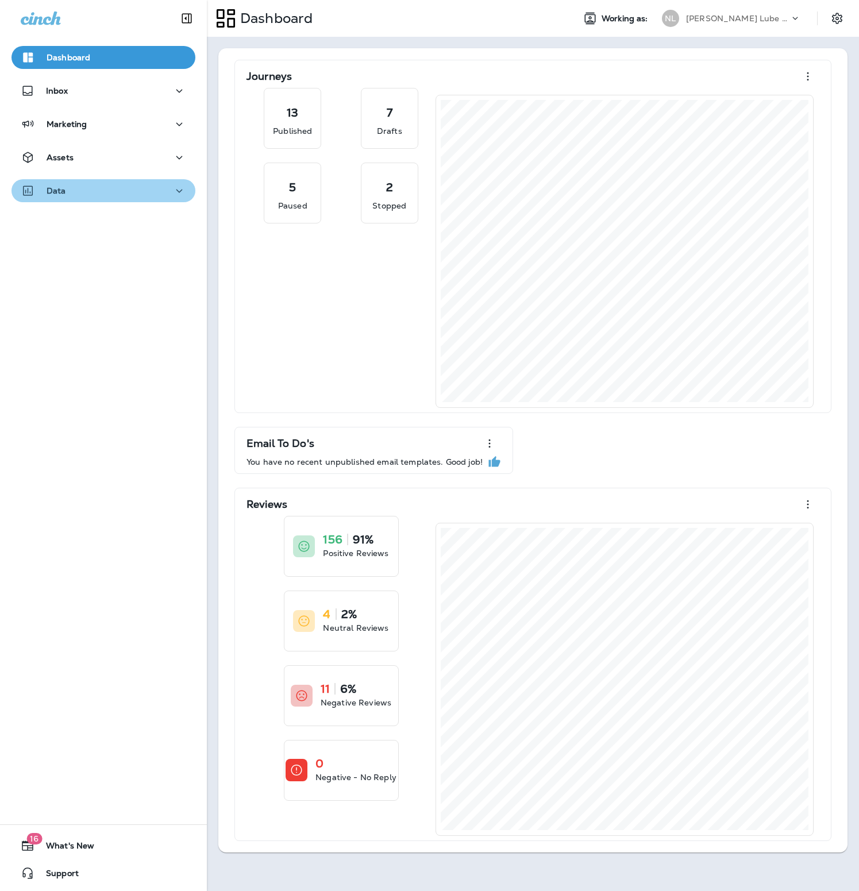
click at [117, 194] on div "Data" at bounding box center [103, 191] width 165 height 14
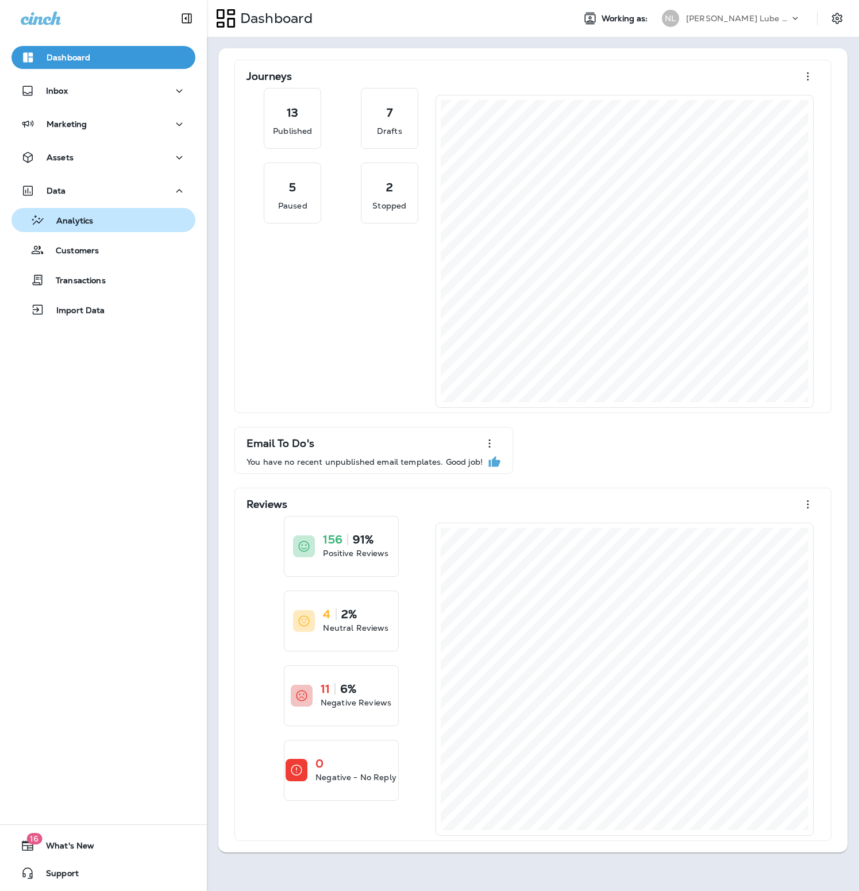
click at [83, 224] on p "Analytics" at bounding box center [69, 221] width 48 height 11
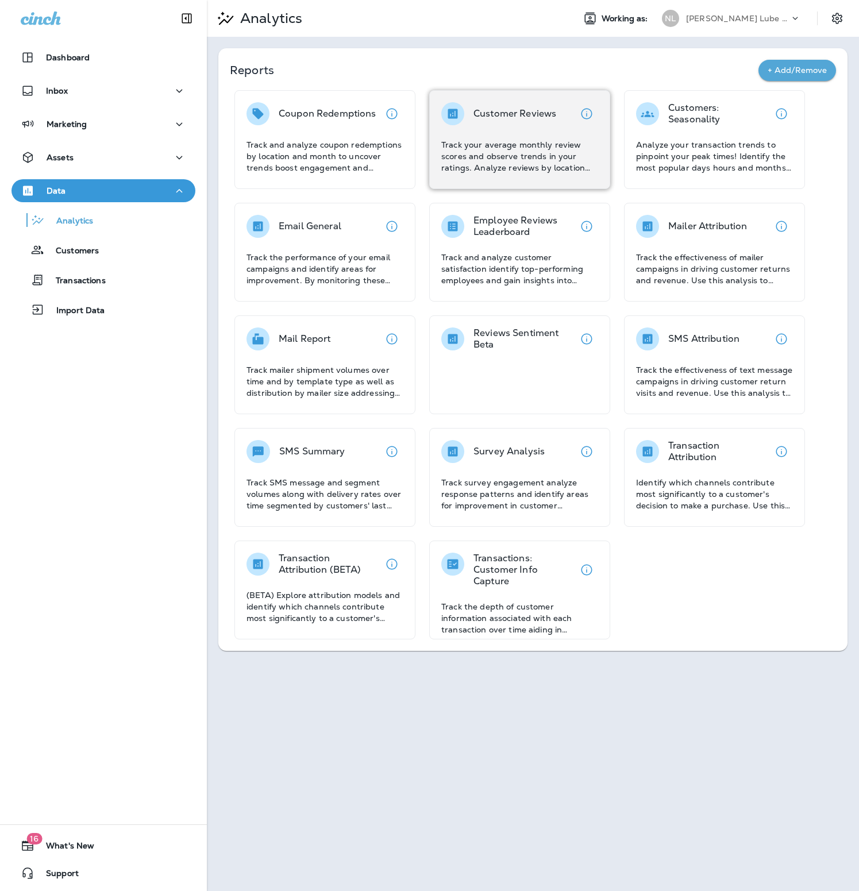
click at [463, 155] on p "Track your average monthly review scores and observe trends in your ratings. An…" at bounding box center [519, 156] width 157 height 34
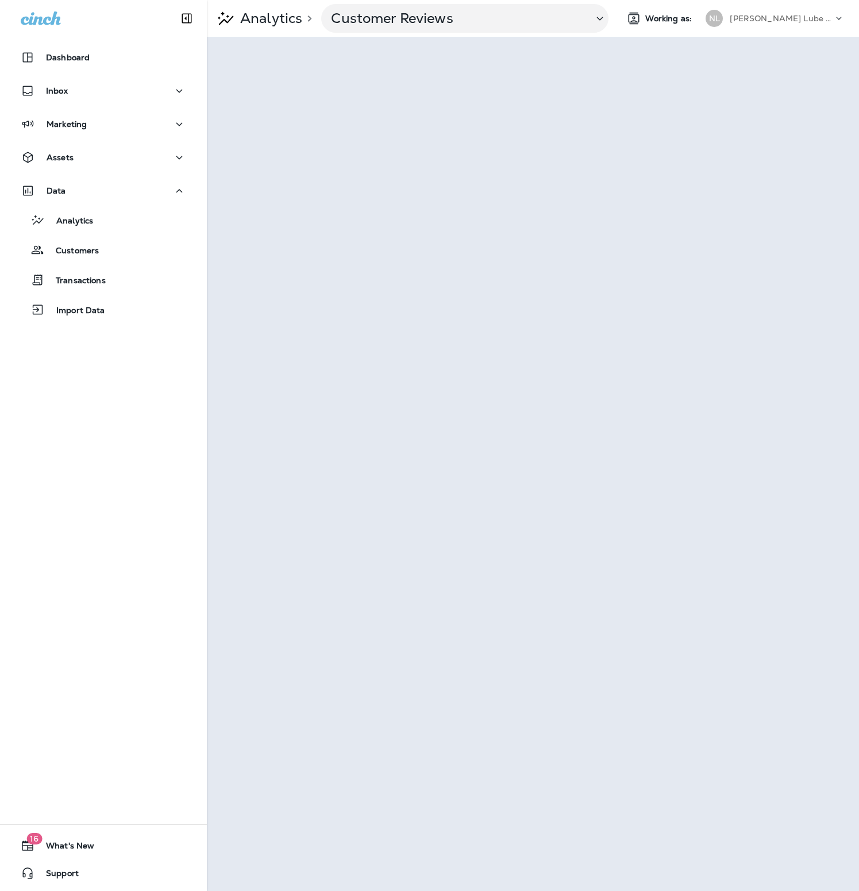
click at [764, 18] on p "[PERSON_NAME] Lube Centers, Inc" at bounding box center [781, 18] width 103 height 9
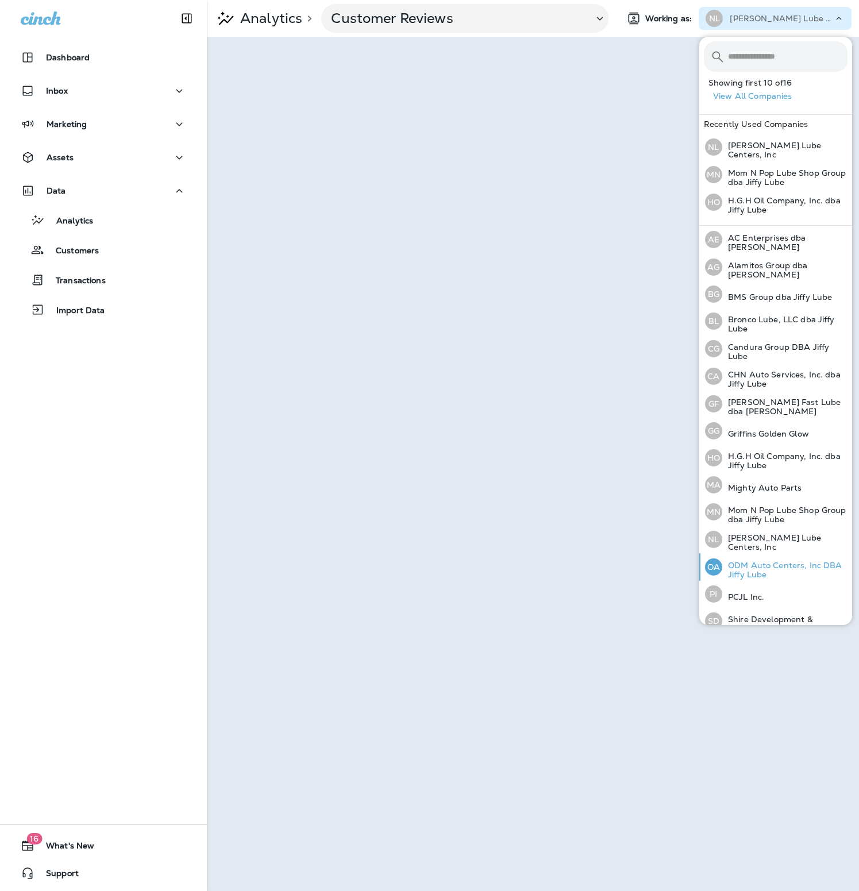
click at [734, 561] on p "ODM Auto Centers, Inc DBA Jiffy Lube" at bounding box center [784, 570] width 125 height 18
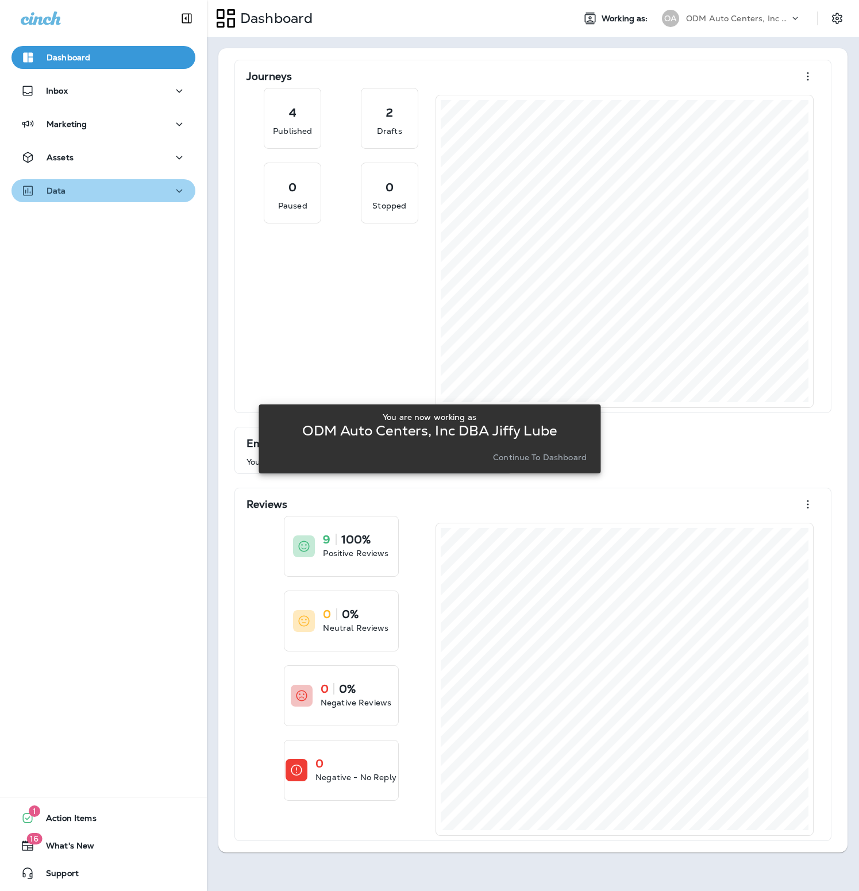
click at [119, 196] on div "Data" at bounding box center [103, 191] width 165 height 14
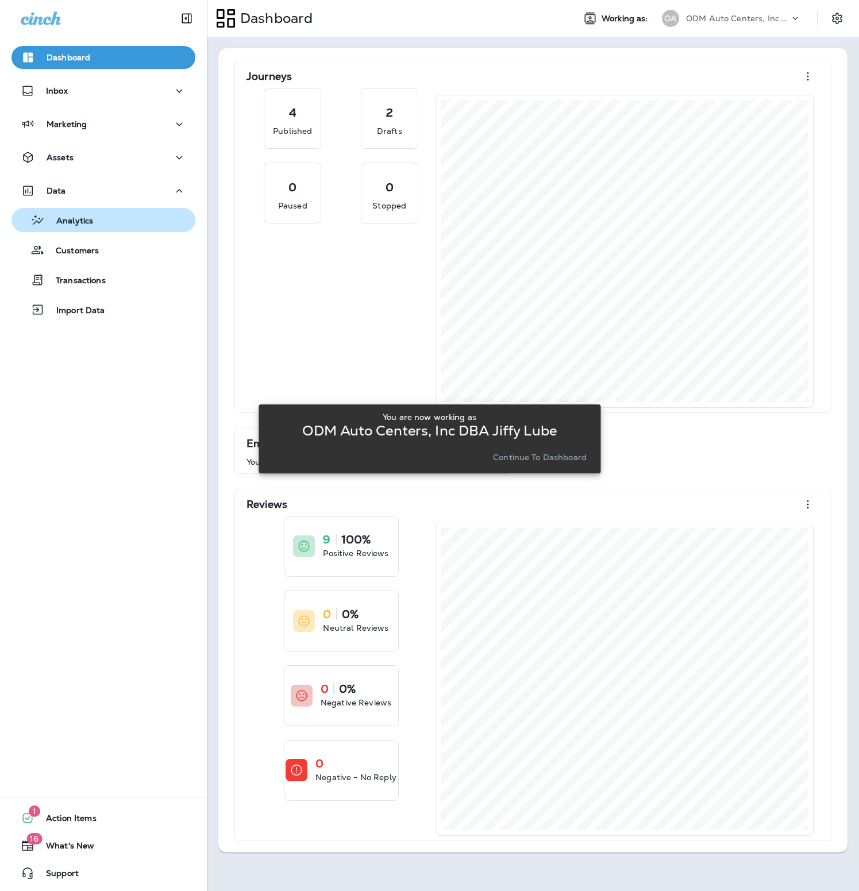
click at [115, 224] on div "Analytics" at bounding box center [103, 219] width 175 height 17
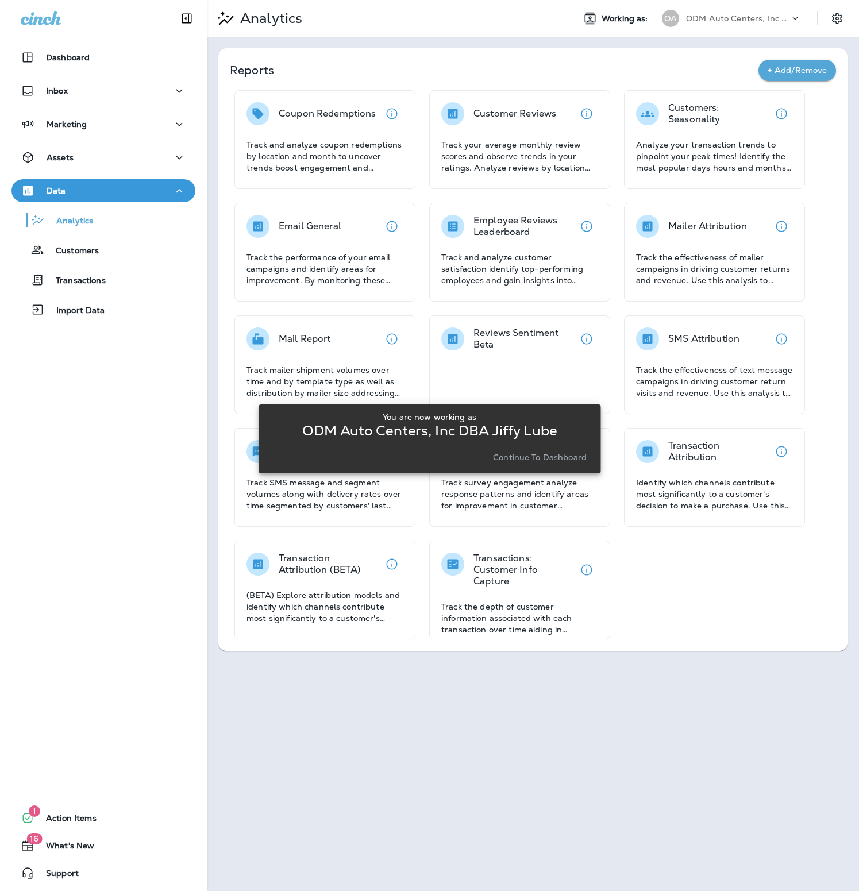
click at [503, 120] on div "You are now working as ODM Auto Centers, Inc DBA Jiffy Lube Continue to Dashboa…" at bounding box center [430, 438] width 342 height 877
click at [502, 127] on div "You are now working as ODM Auto Centers, Inc DBA Jiffy Lube Continue to Dashboa…" at bounding box center [430, 438] width 342 height 877
click at [541, 455] on p "Continue to Dashboard" at bounding box center [540, 457] width 94 height 9
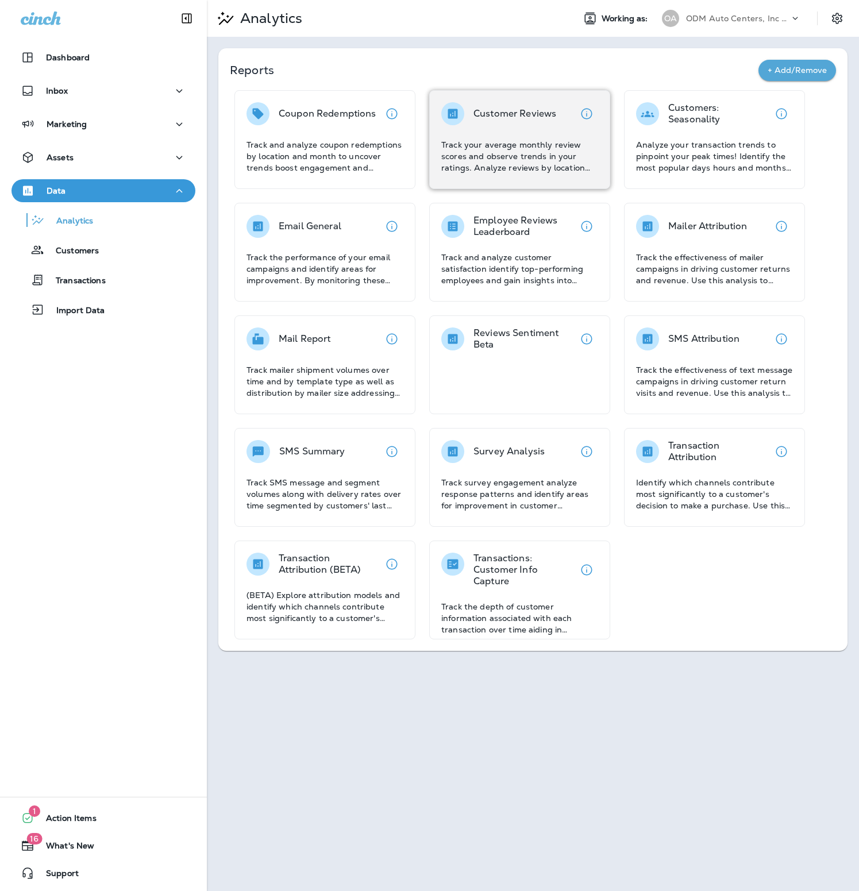
click at [526, 164] on p "Track your average monthly review scores and observe trends in your ratings. An…" at bounding box center [519, 156] width 157 height 34
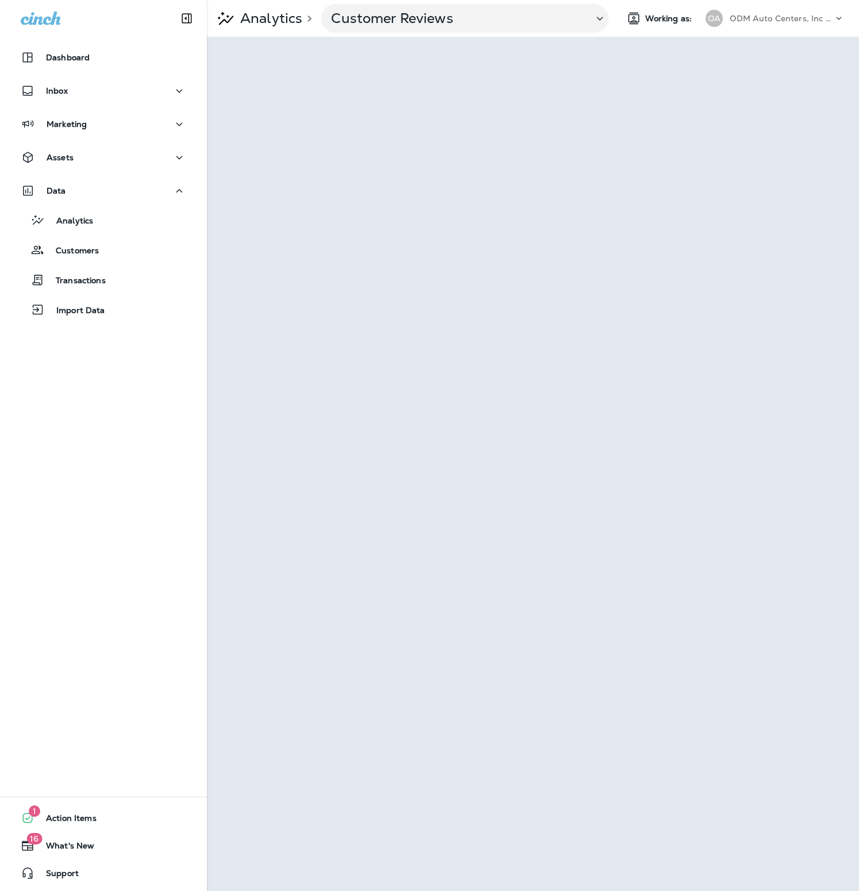
click at [779, 27] on div "OA ODM Auto Centers, Inc DBA Jiffy Lube" at bounding box center [775, 18] width 153 height 23
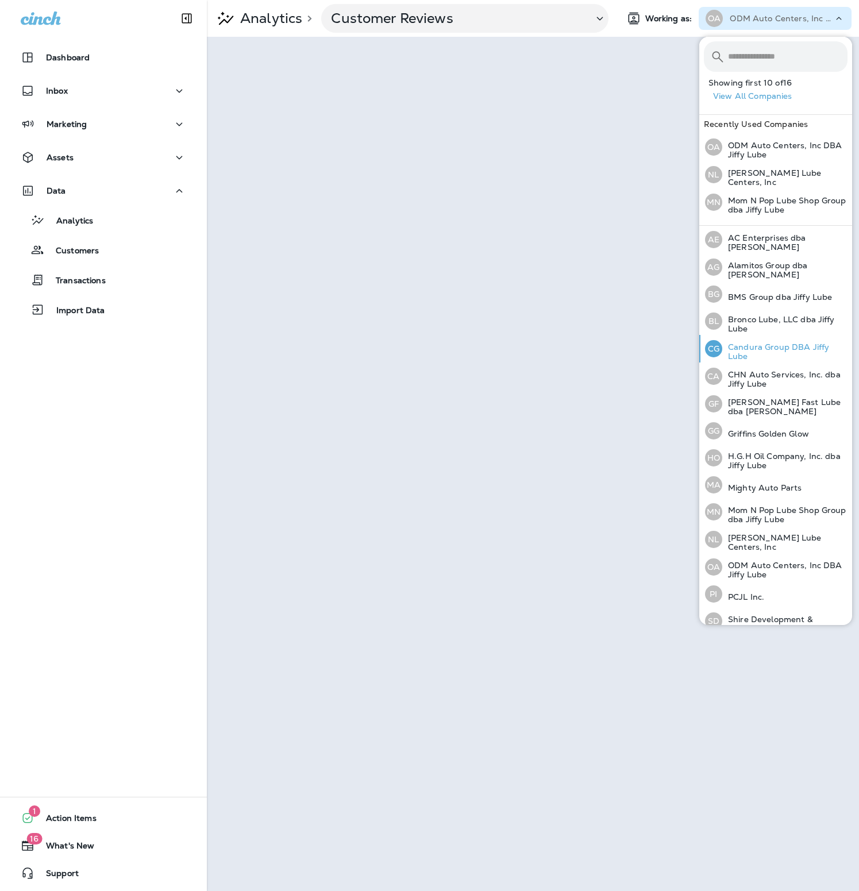
scroll to position [36, 0]
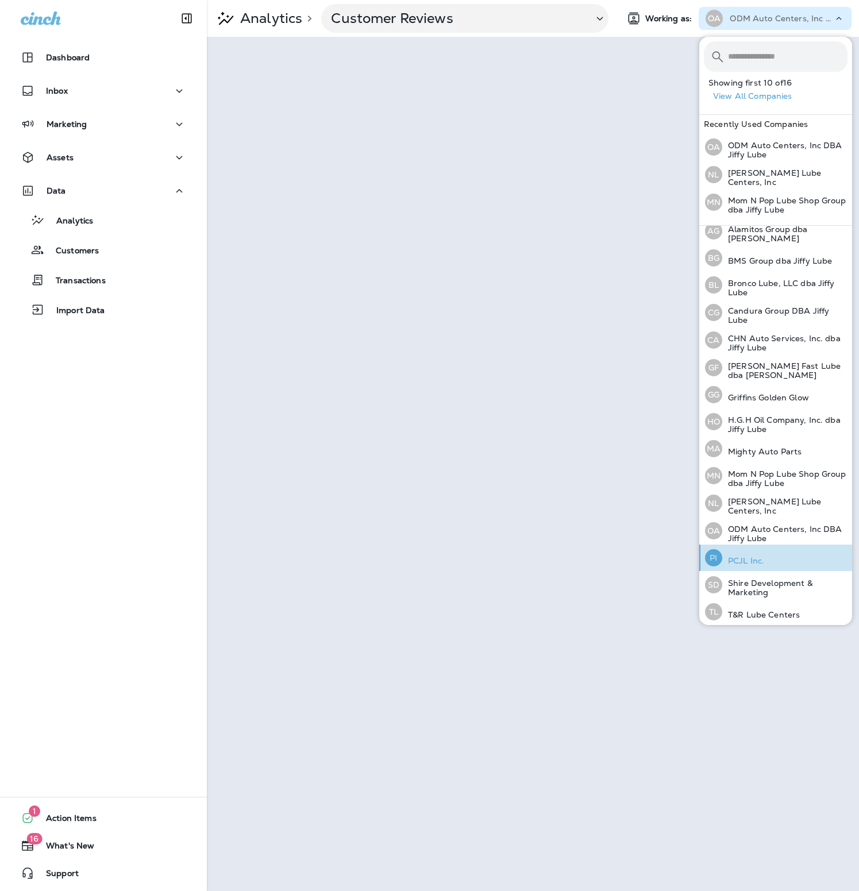
click at [763, 549] on div "PI PCJL Inc." at bounding box center [734, 558] width 68 height 26
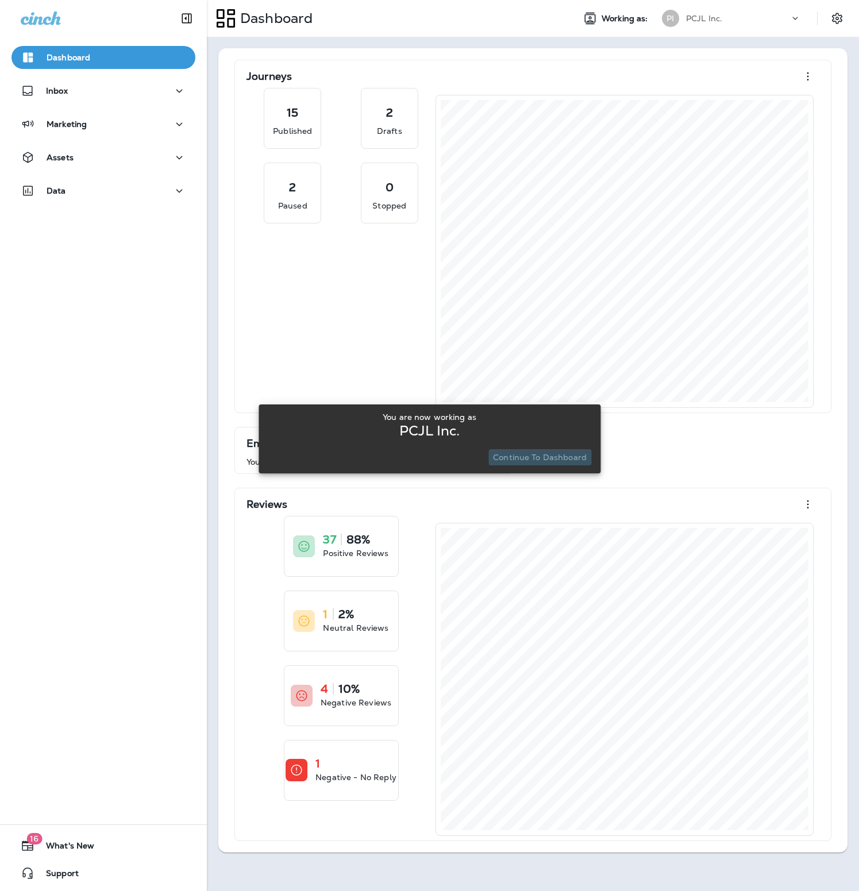
click at [547, 457] on p "Continue to Dashboard" at bounding box center [540, 457] width 94 height 9
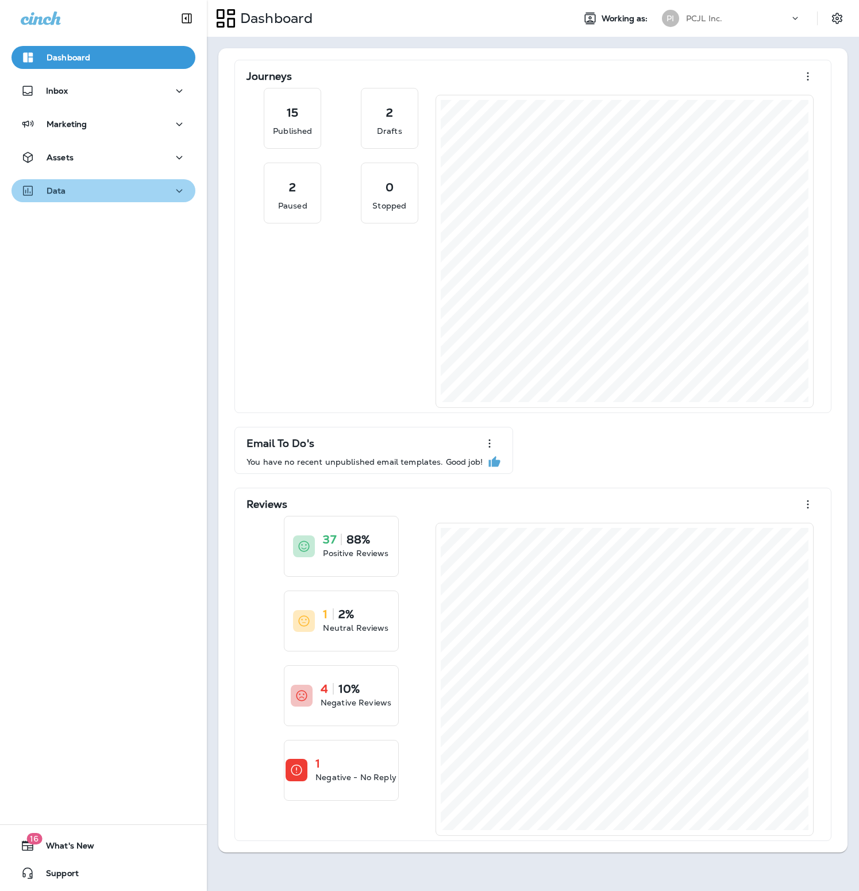
click at [103, 187] on div "Data" at bounding box center [103, 191] width 165 height 14
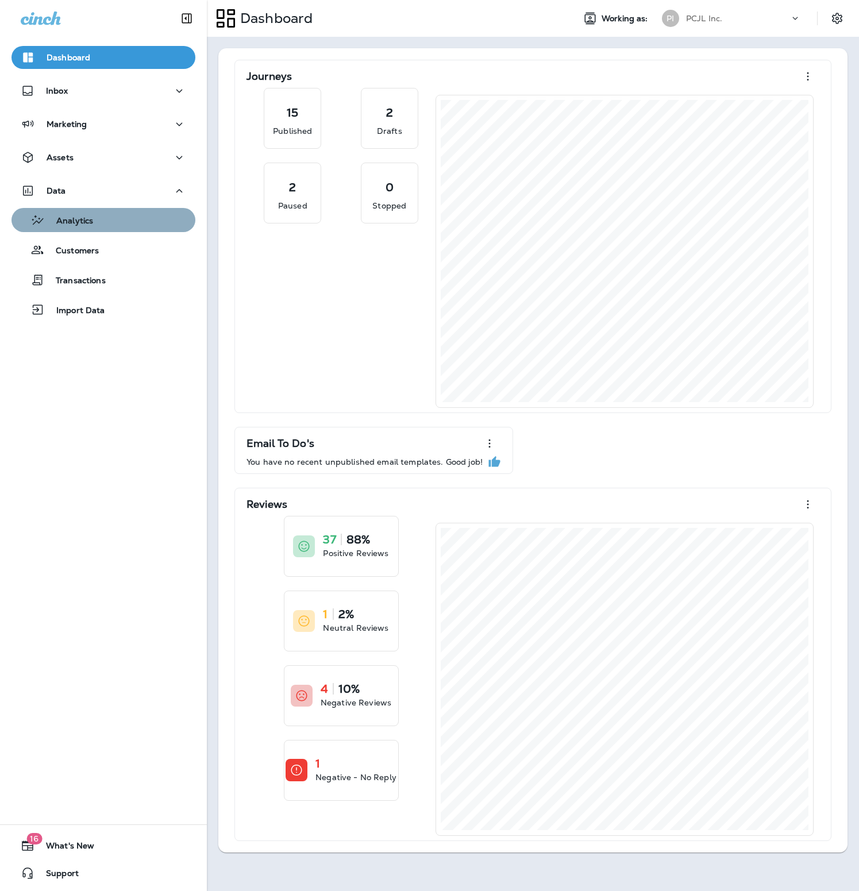
click at [118, 230] on button "Analytics" at bounding box center [103, 220] width 184 height 24
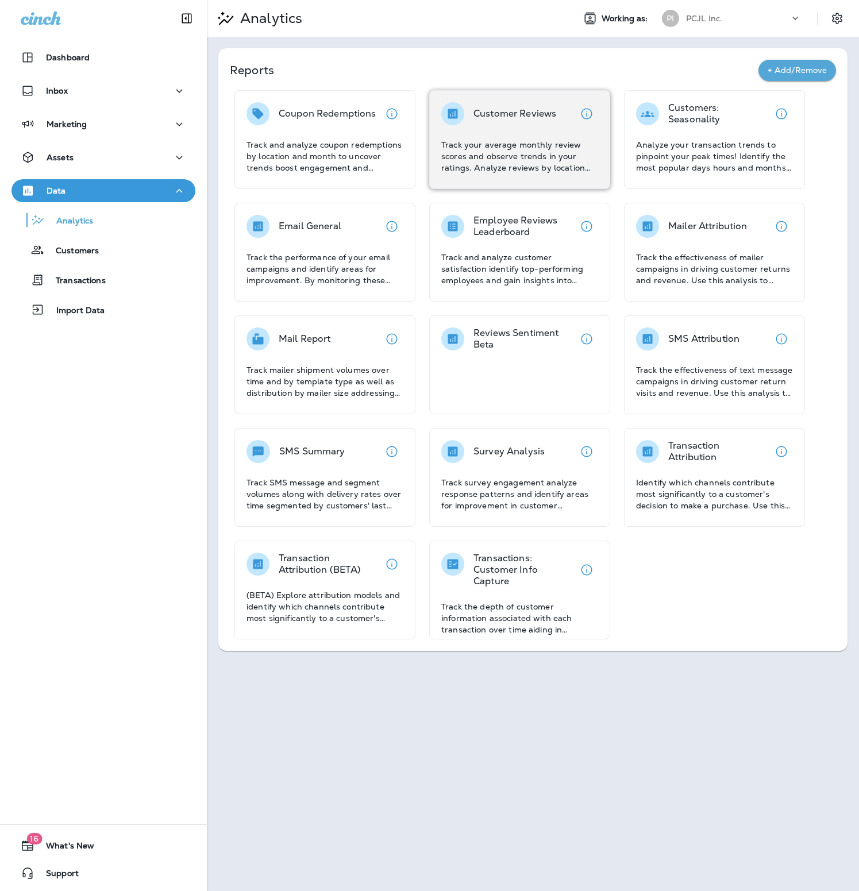
click at [509, 144] on p "Track your average monthly review scores and observe trends in your ratings. An…" at bounding box center [519, 156] width 157 height 34
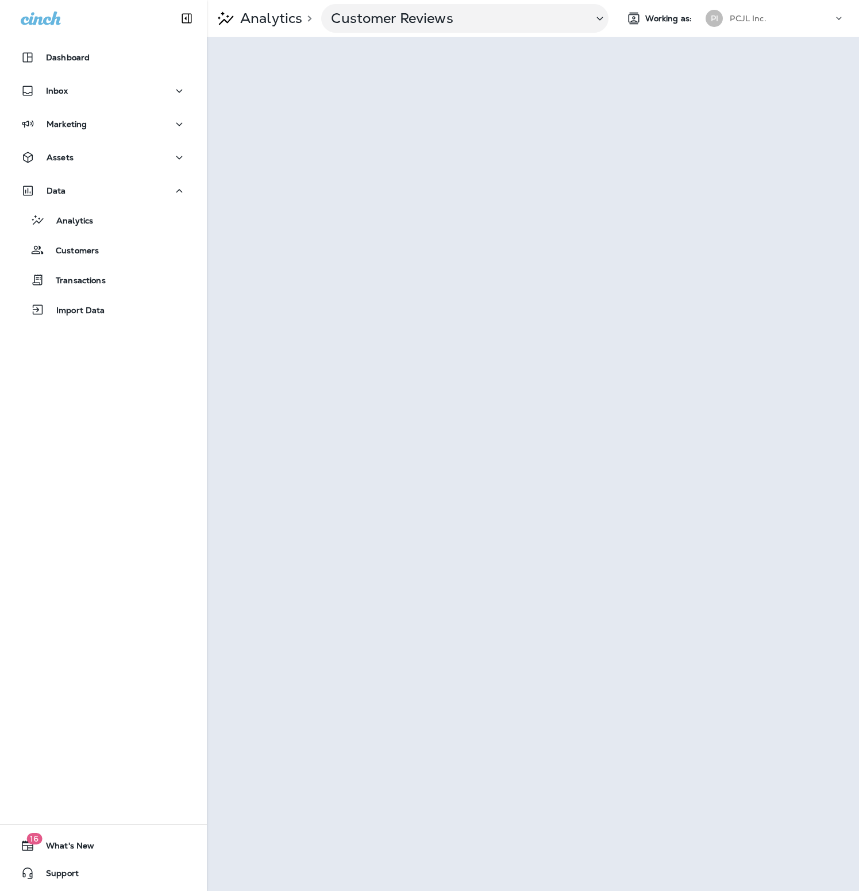
click at [752, 21] on p "PCJL Inc." at bounding box center [748, 18] width 36 height 9
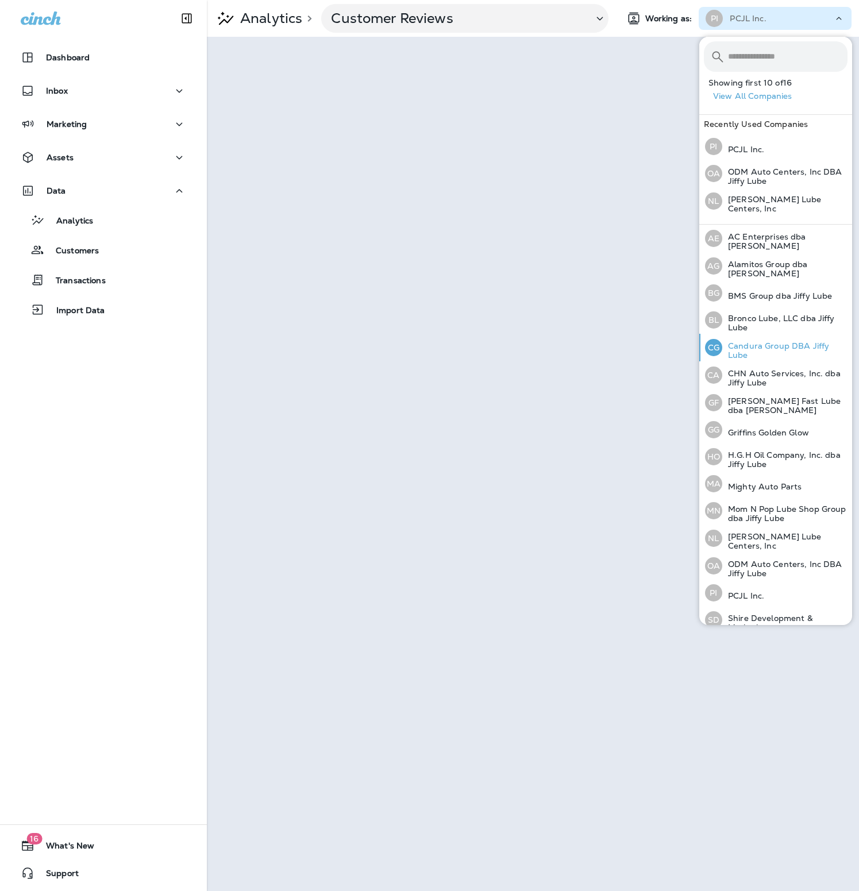
scroll to position [35, 0]
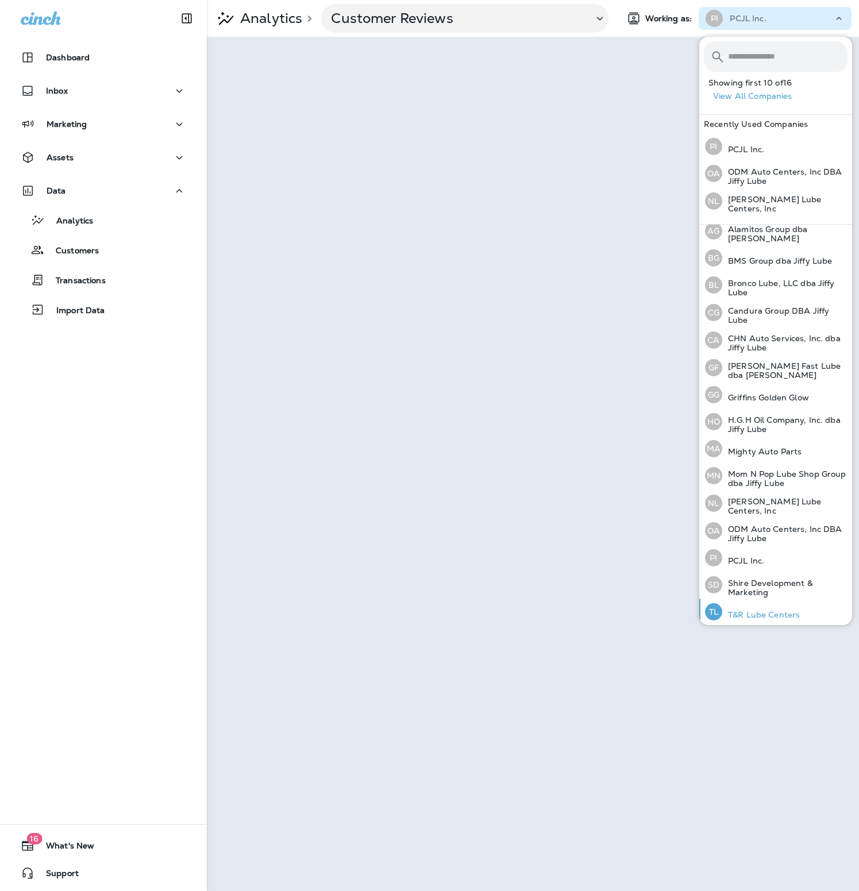
click at [808, 610] on button "TL T&R Lube Centers" at bounding box center [775, 612] width 153 height 26
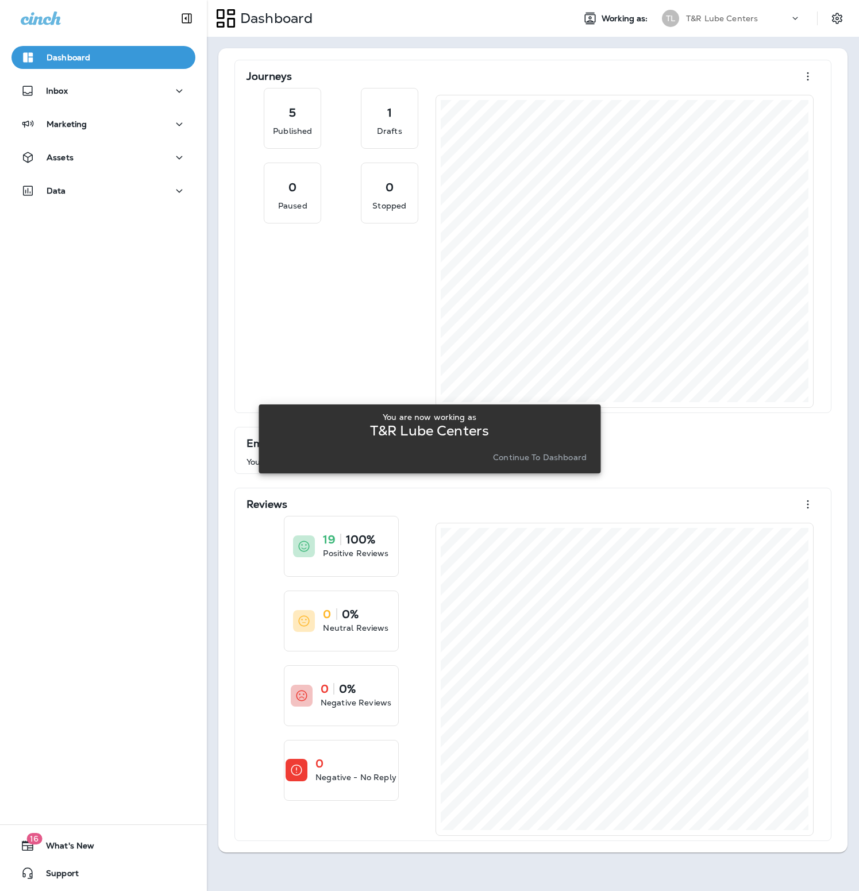
click at [516, 456] on p "Continue to Dashboard" at bounding box center [540, 457] width 94 height 9
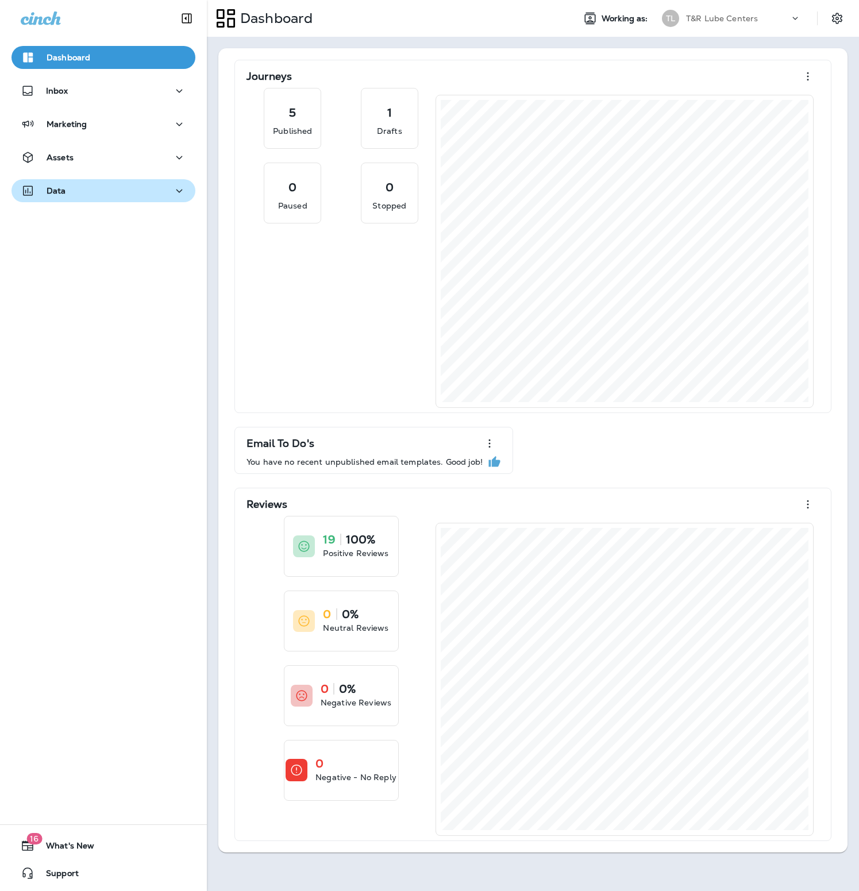
click at [114, 197] on div "Data" at bounding box center [103, 191] width 165 height 14
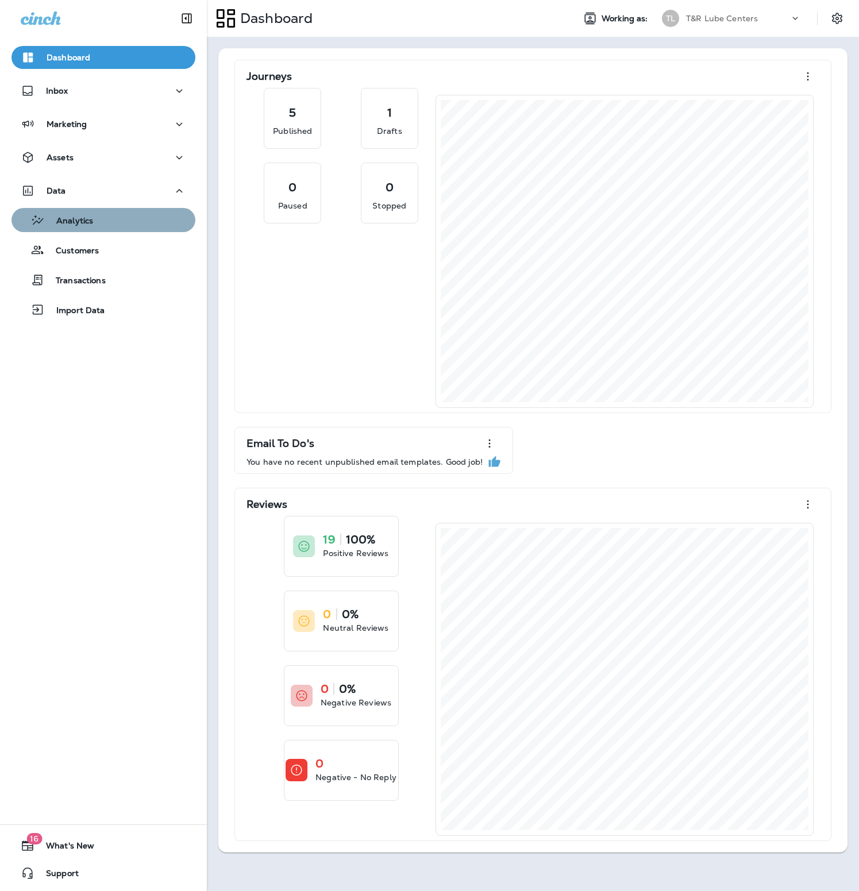
click at [115, 219] on div "Analytics" at bounding box center [103, 219] width 175 height 17
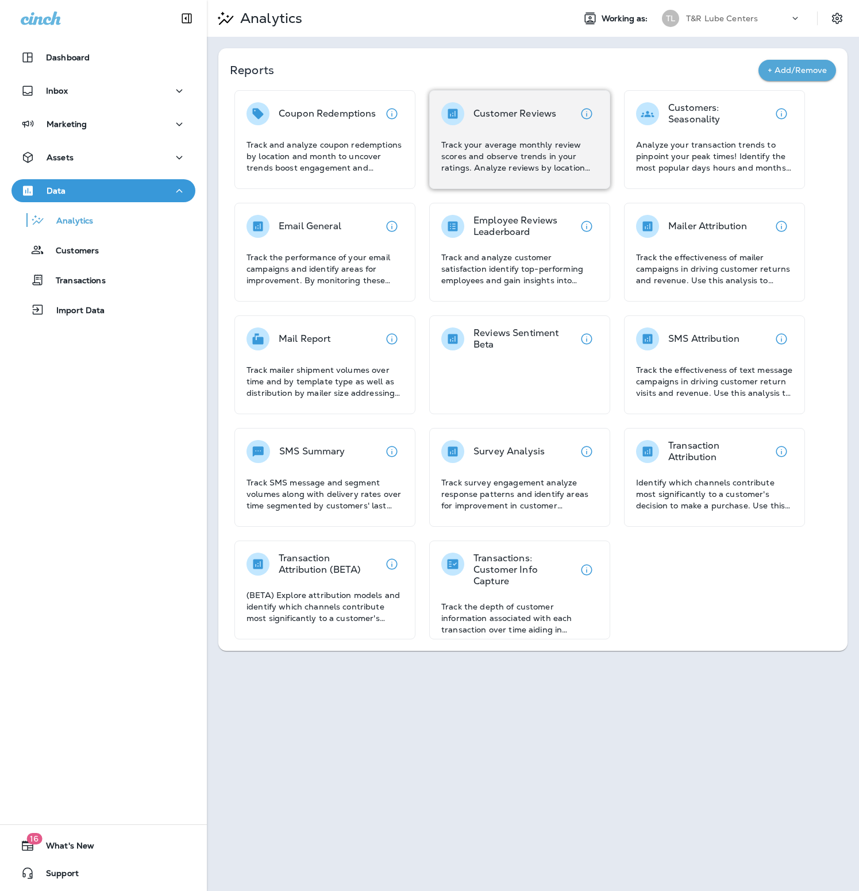
click at [495, 149] on p "Track your average monthly review scores and observe trends in your ratings. An…" at bounding box center [519, 156] width 157 height 34
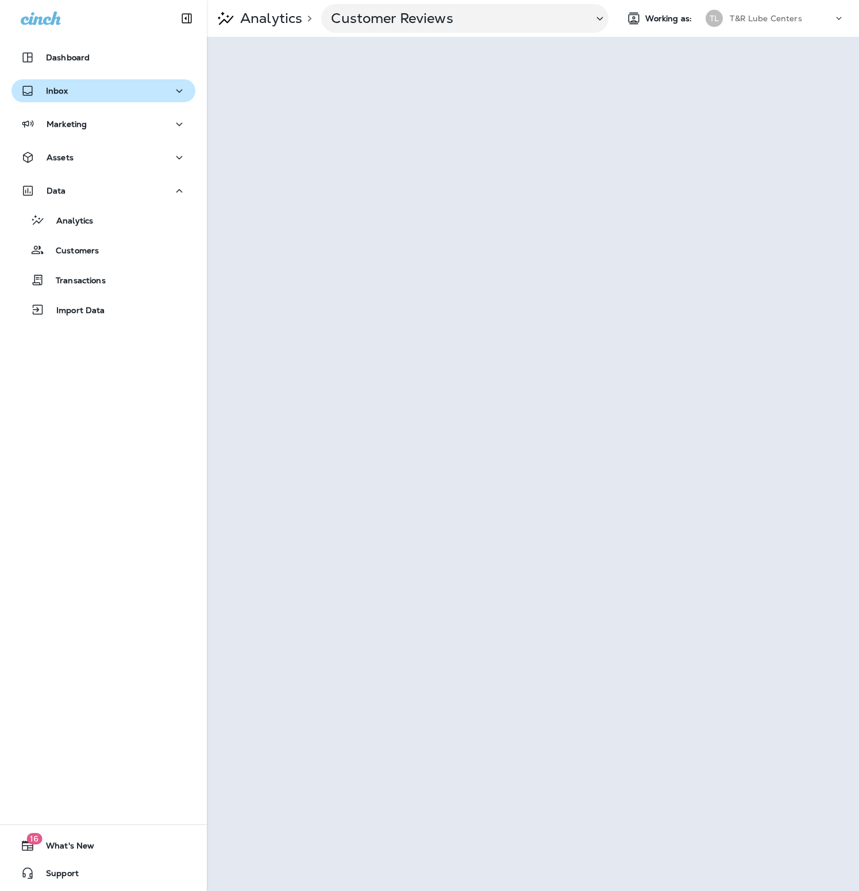
click at [90, 90] on div "Inbox" at bounding box center [103, 91] width 165 height 14
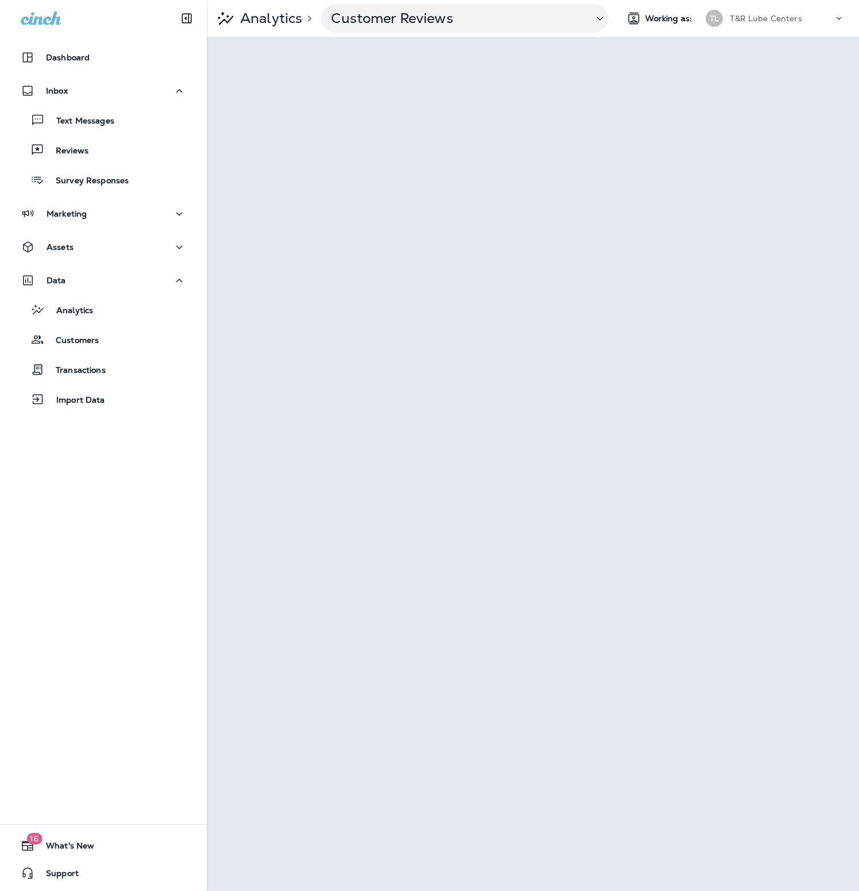
click at [778, 20] on p "T&R Lube Centers" at bounding box center [766, 18] width 72 height 9
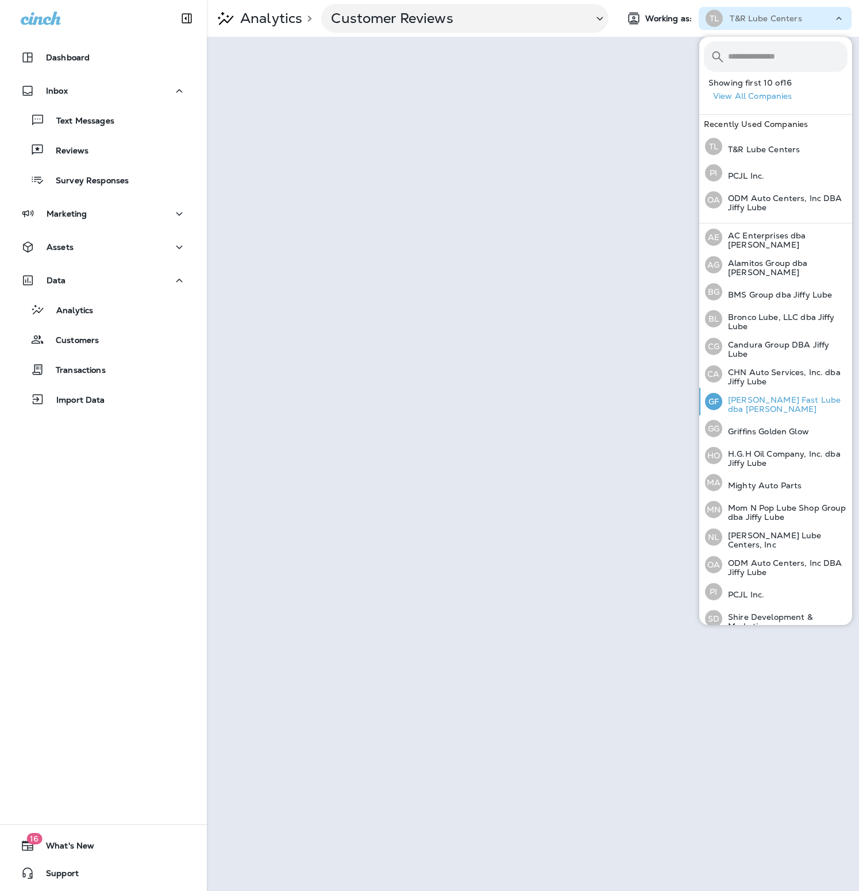
click at [803, 395] on p "[PERSON_NAME] Fast Lube dba [PERSON_NAME]" at bounding box center [784, 404] width 125 height 18
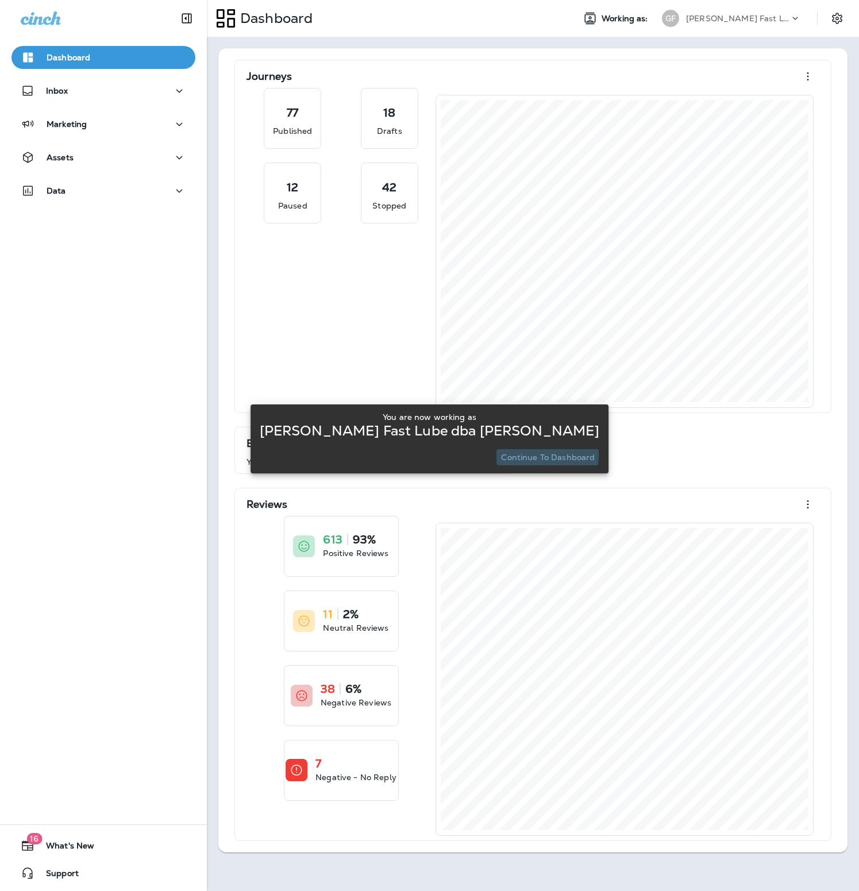
click at [536, 455] on p "Continue to Dashboard" at bounding box center [548, 457] width 94 height 9
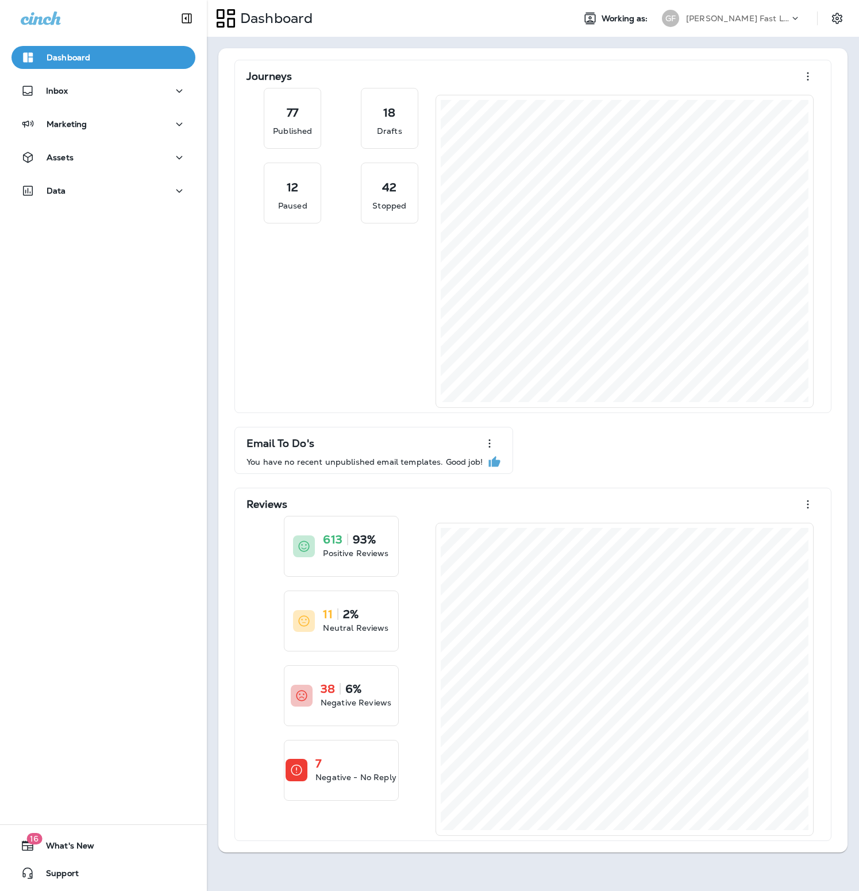
click at [59, 169] on div "Assets" at bounding box center [103, 160] width 207 height 29
click at [70, 164] on div "Assets" at bounding box center [47, 158] width 53 height 14
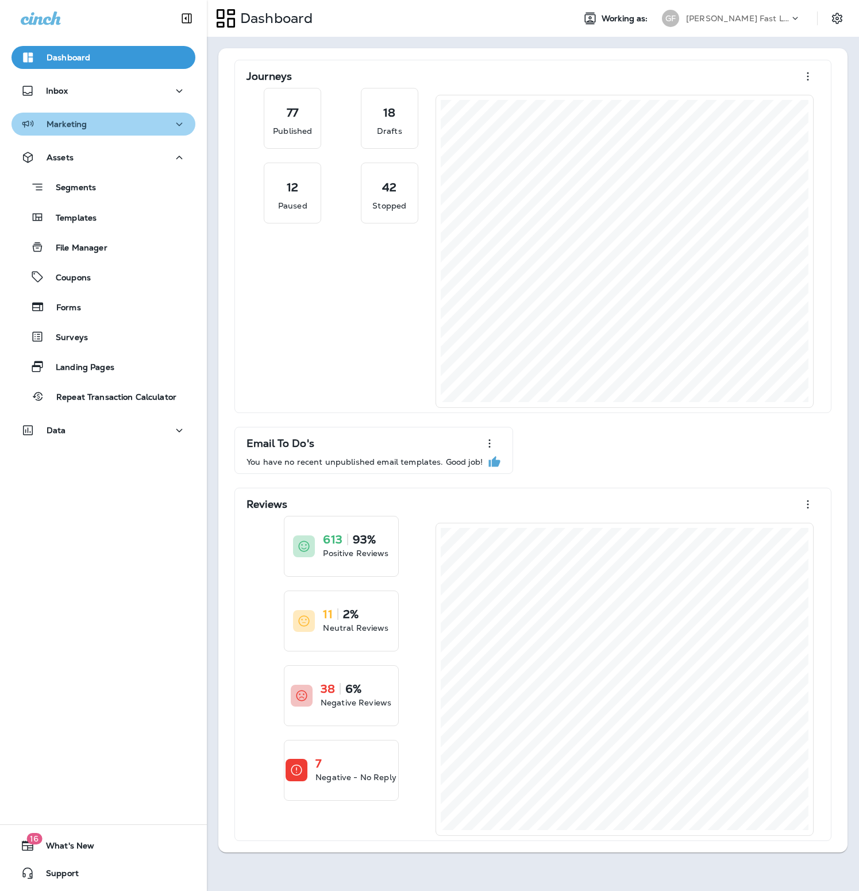
click at [82, 118] on div "Marketing" at bounding box center [54, 124] width 66 height 14
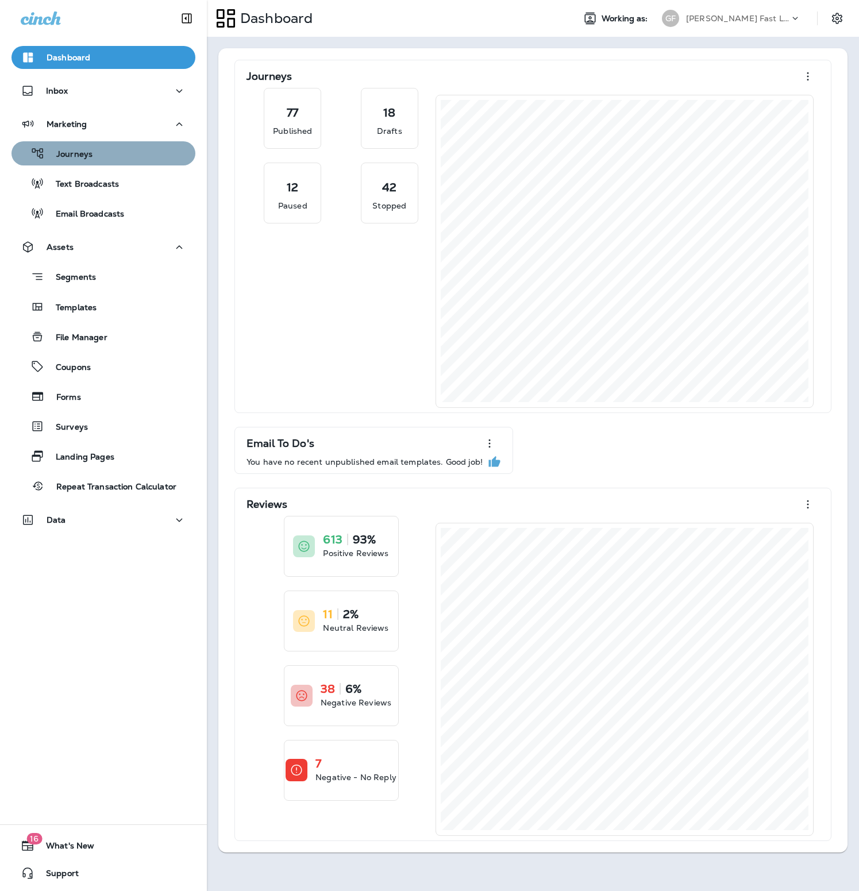
click at [79, 153] on p "Journeys" at bounding box center [69, 154] width 48 height 11
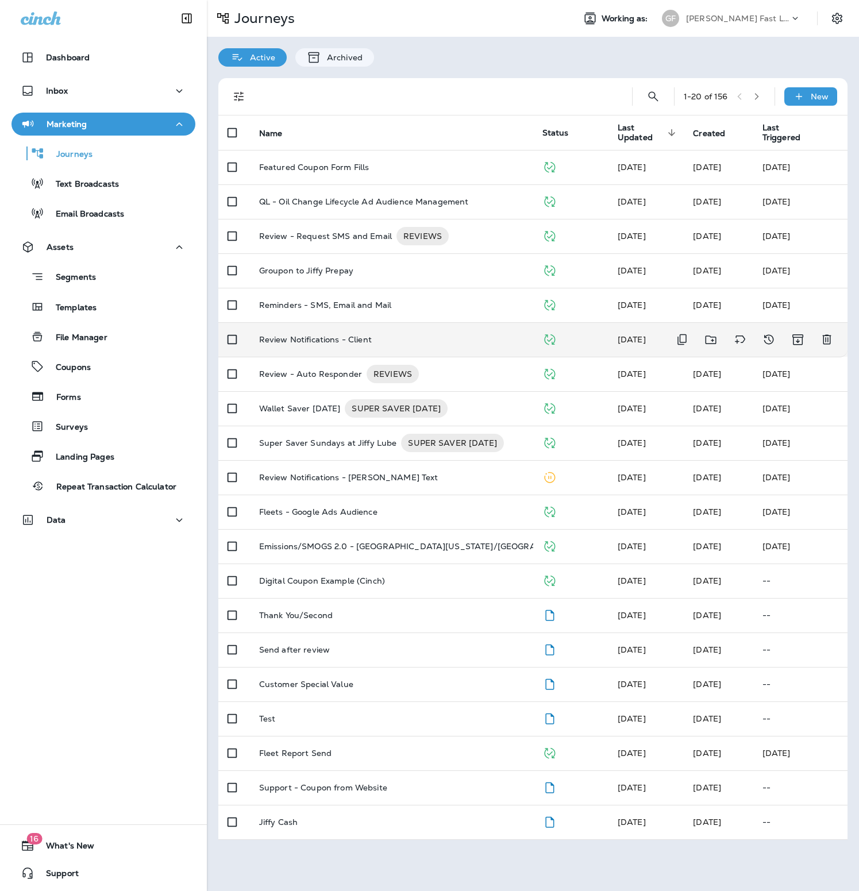
click at [348, 346] on td "Review Notifications - Client" at bounding box center [391, 339] width 283 height 34
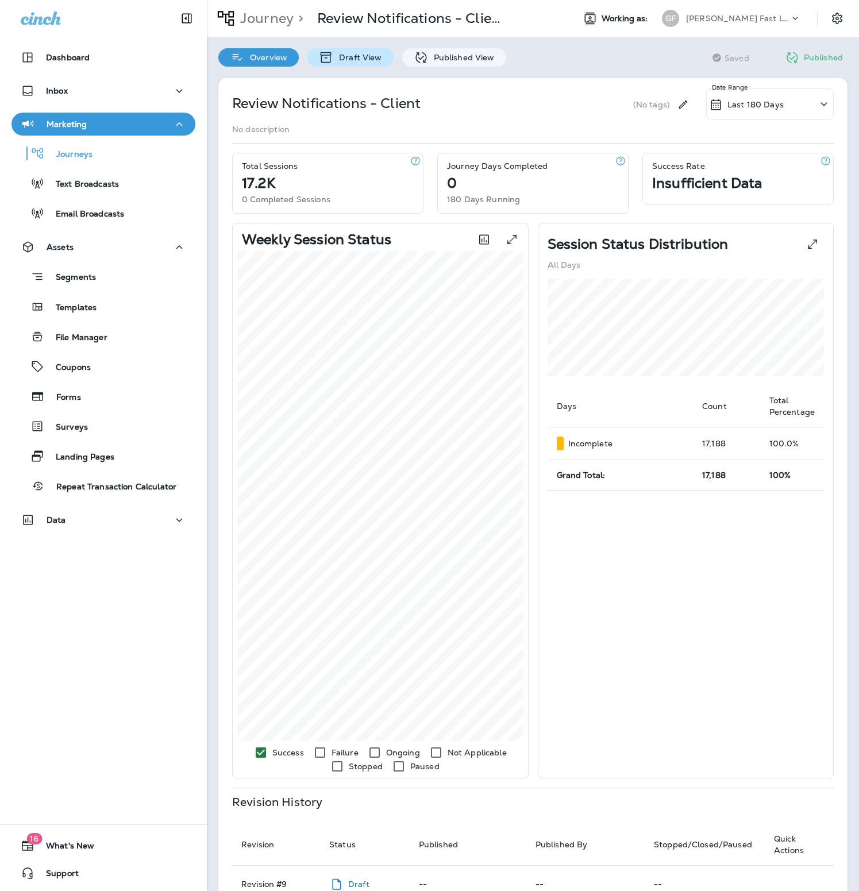
click at [368, 60] on p "Draft View" at bounding box center [357, 57] width 48 height 9
